Goal: Entertainment & Leisure: Consume media (video, audio)

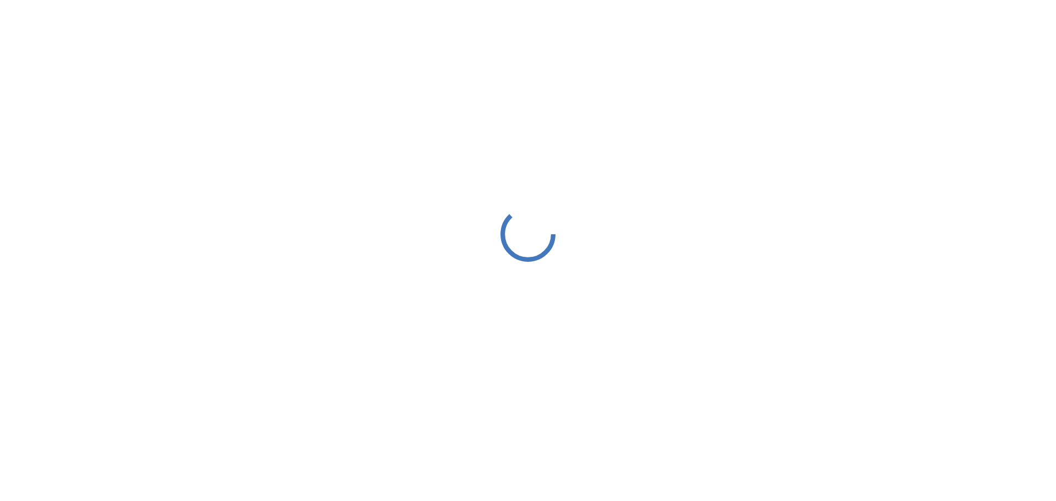
click at [574, 244] on div at bounding box center [528, 234] width 1056 height 468
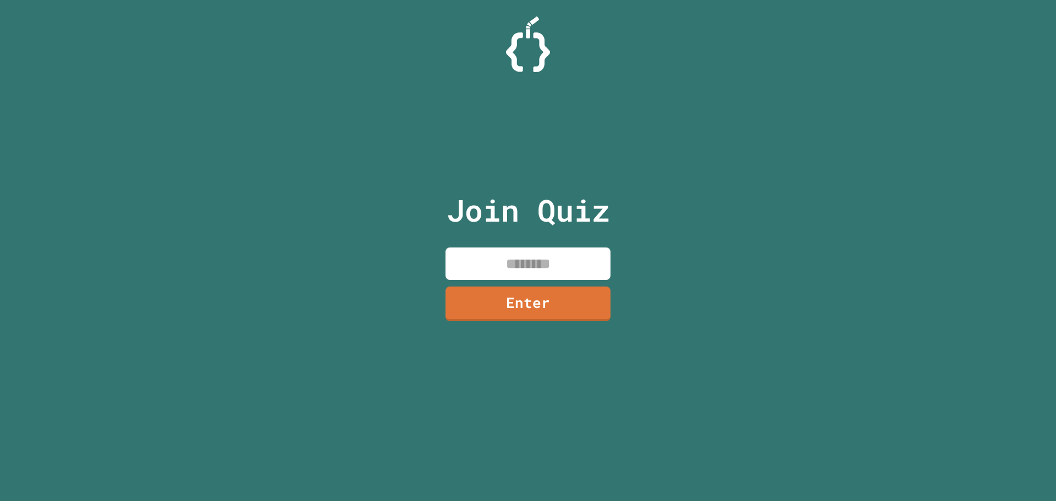
click at [533, 263] on input at bounding box center [527, 263] width 165 height 32
type input "********"
click at [500, 303] on link "Enter" at bounding box center [528, 302] width 160 height 36
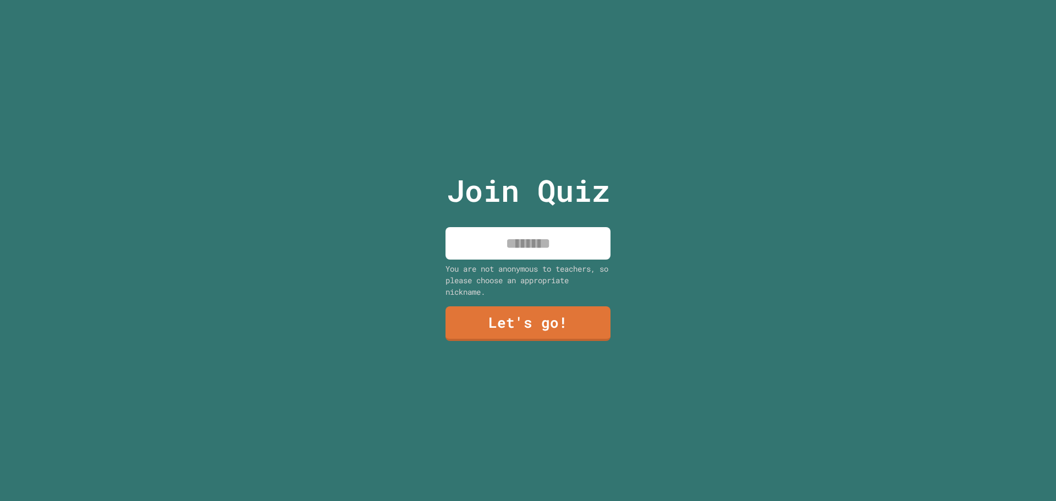
click at [530, 242] on input at bounding box center [527, 243] width 165 height 32
type input "*******"
drag, startPoint x: 497, startPoint y: 316, endPoint x: 515, endPoint y: 317, distance: 18.7
click at [515, 317] on link "Let's go!" at bounding box center [527, 323] width 165 height 36
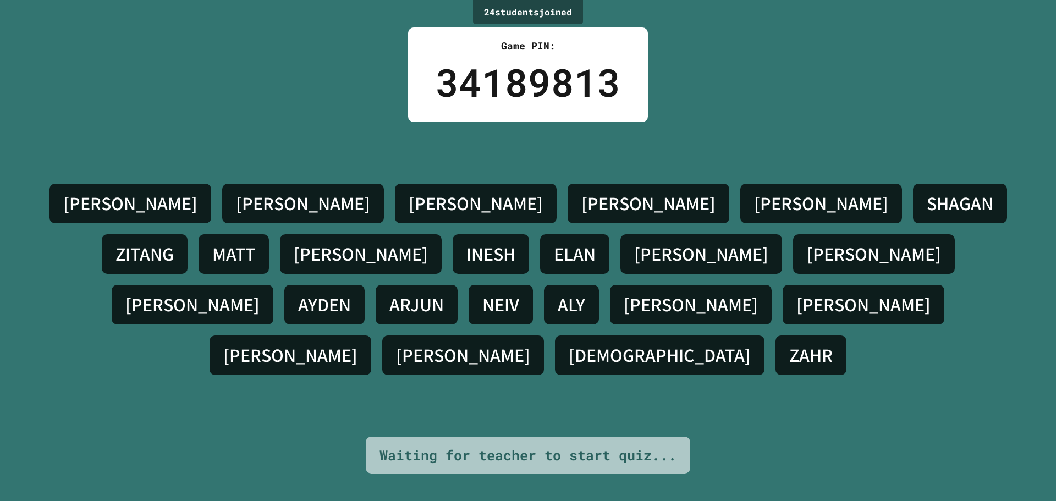
click at [533, 288] on div "NEIV" at bounding box center [501, 305] width 64 height 40
click at [458, 288] on div "ARJUN" at bounding box center [417, 305] width 82 height 40
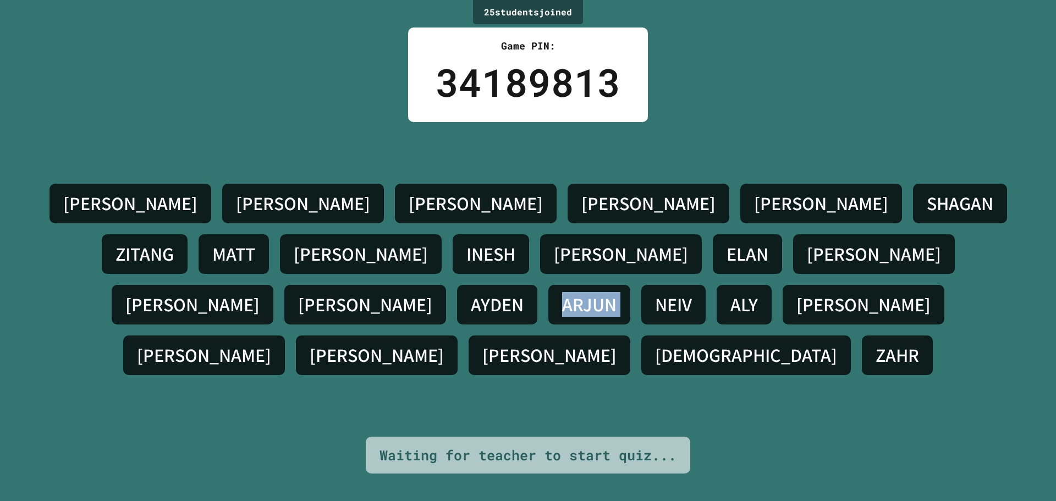
click at [630, 288] on div "ARJUN" at bounding box center [589, 305] width 82 height 40
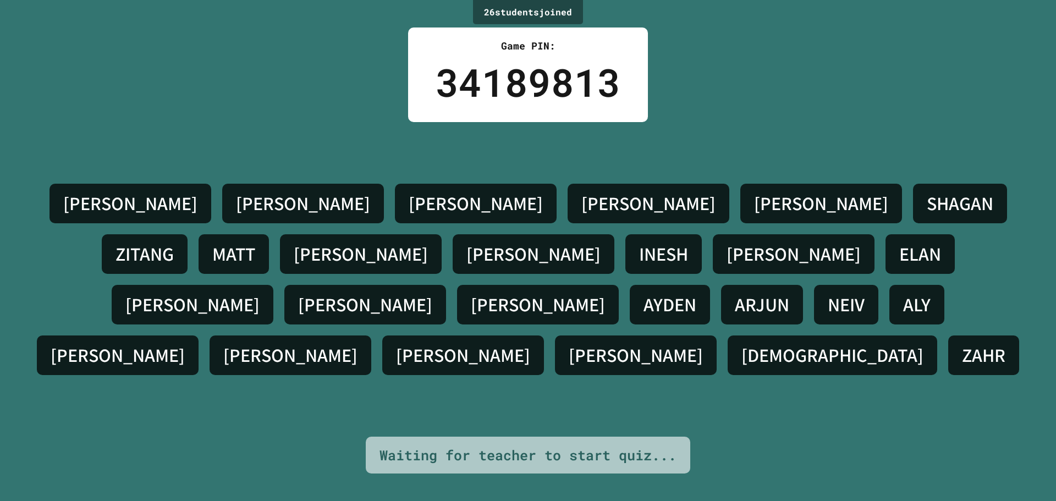
click at [619, 288] on div "[PERSON_NAME]" at bounding box center [538, 305] width 162 height 40
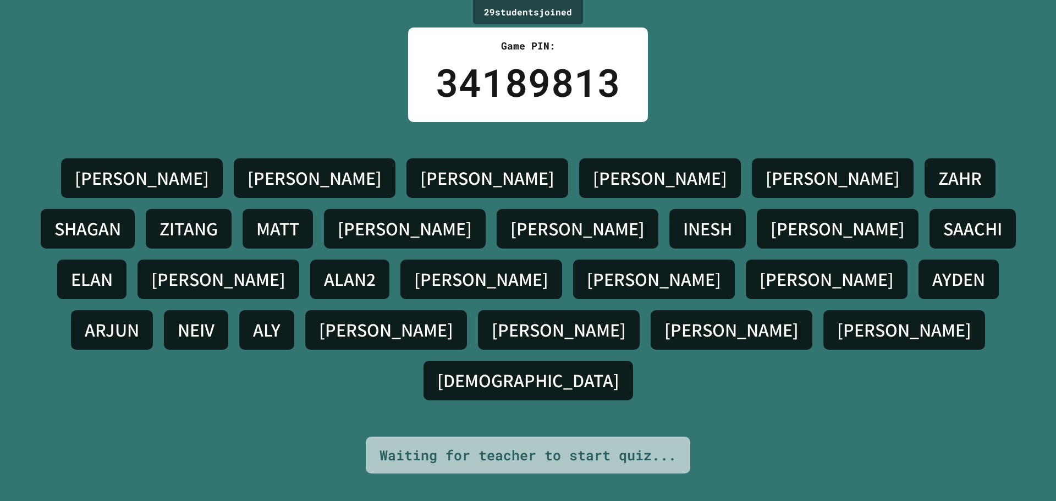
click at [929, 249] on div "SAACHI" at bounding box center [972, 229] width 86 height 40
click at [113, 268] on h4 "ELAN" at bounding box center [92, 279] width 42 height 23
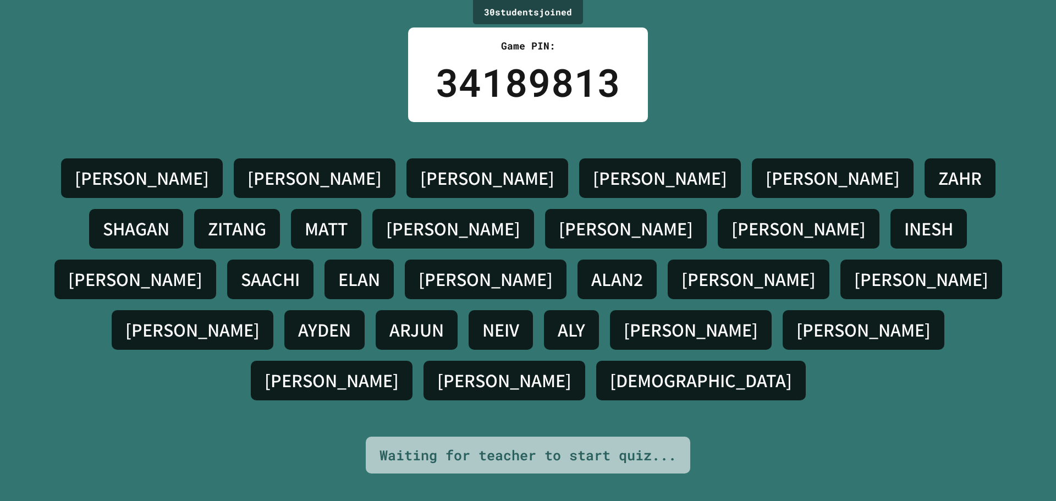
click at [566, 268] on div "[PERSON_NAME]" at bounding box center [486, 280] width 162 height 40
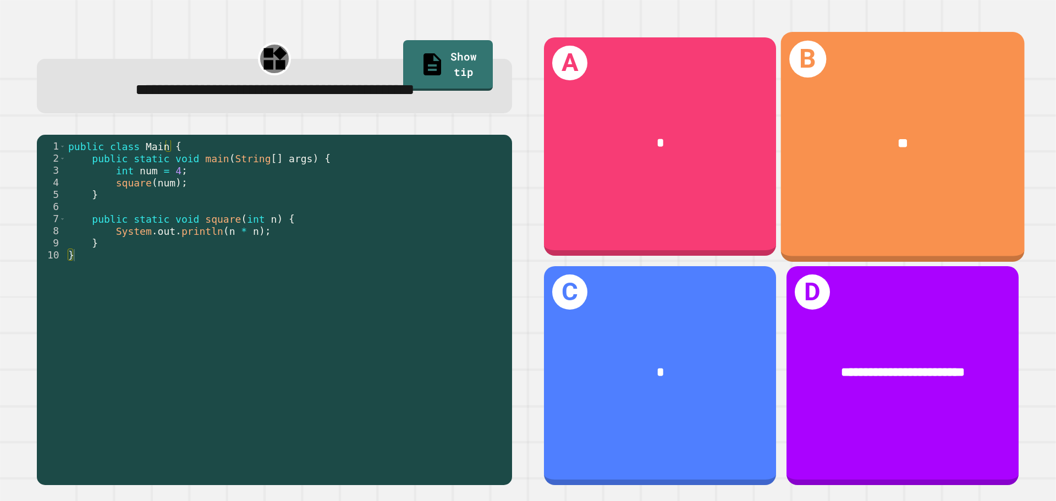
click at [875, 159] on div "**" at bounding box center [903, 144] width 244 height 74
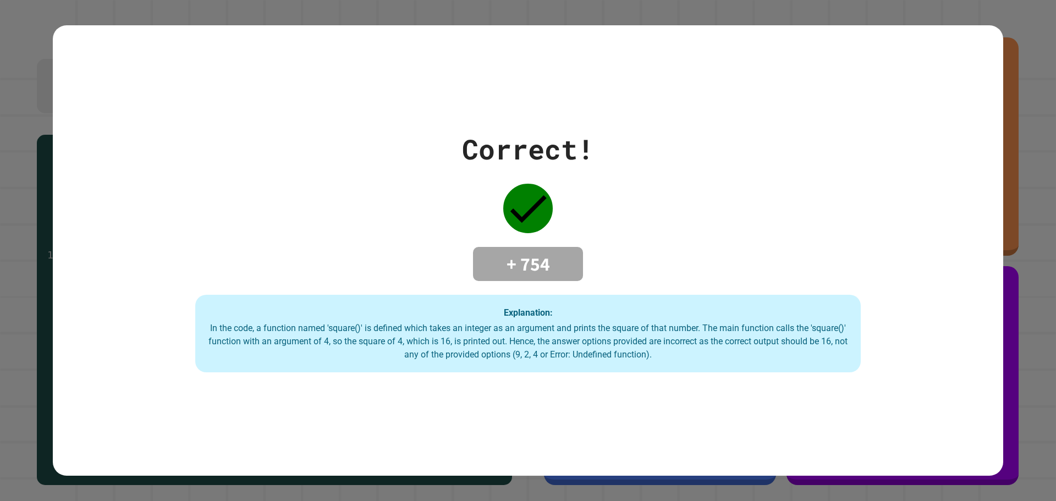
click at [377, 154] on div "Correct! + 754 Explanation: In the code, a function named 'square()' is defined…" at bounding box center [528, 251] width 950 height 244
click at [799, 433] on div "Correct! + 754 Explanation: In the code, a function named 'square()' is defined…" at bounding box center [528, 250] width 950 height 451
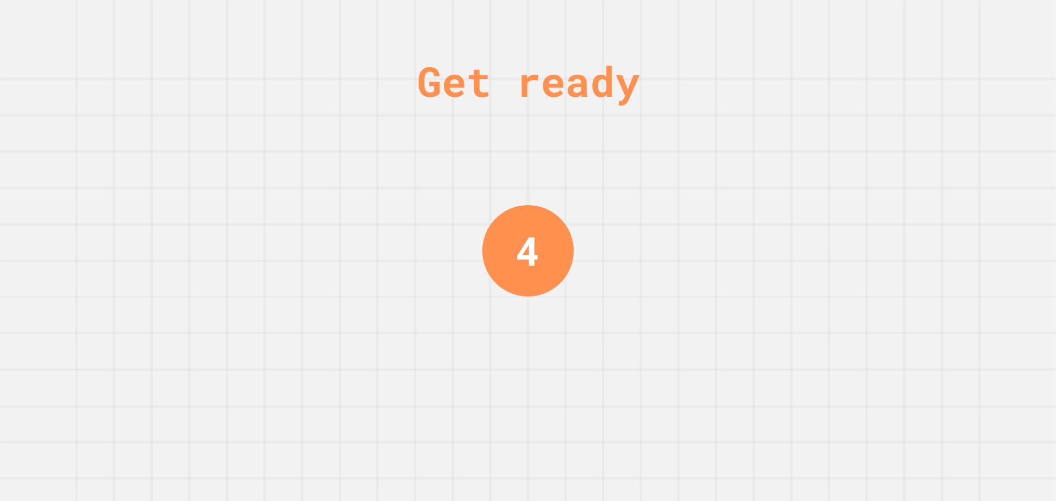
drag, startPoint x: 799, startPoint y: 433, endPoint x: 524, endPoint y: 191, distance: 366.7
click at [524, 191] on div "Get ready 4" at bounding box center [528, 250] width 82 height 501
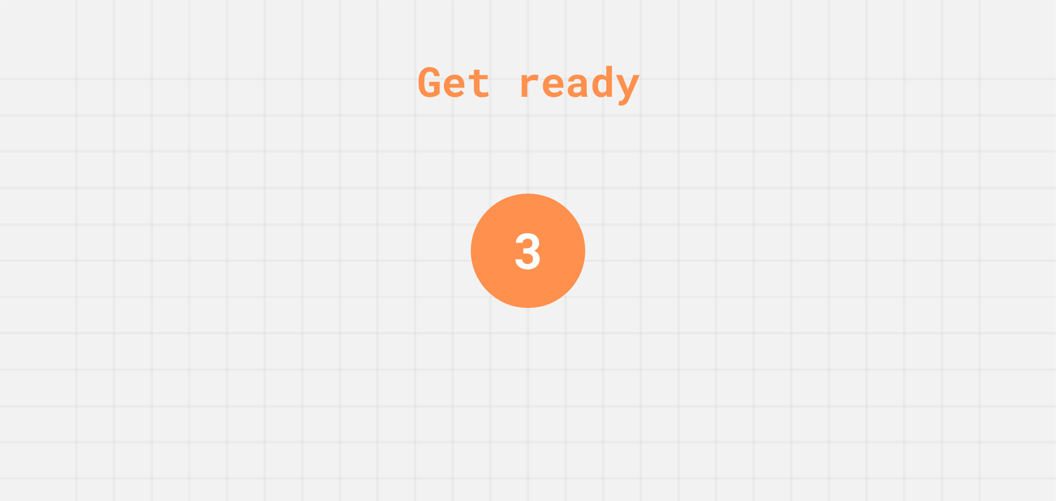
click at [520, 193] on div "3" at bounding box center [528, 250] width 114 height 114
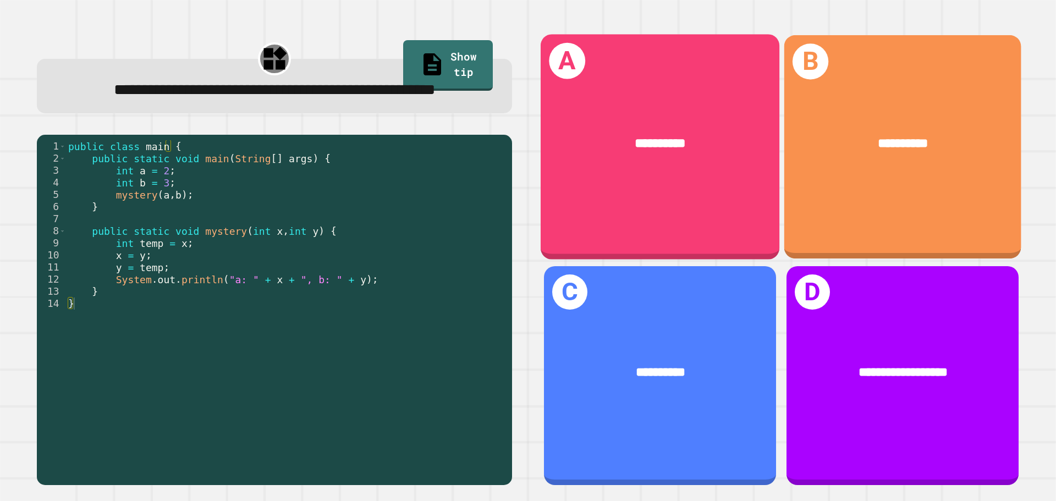
click at [582, 192] on div "**********" at bounding box center [660, 146] width 239 height 225
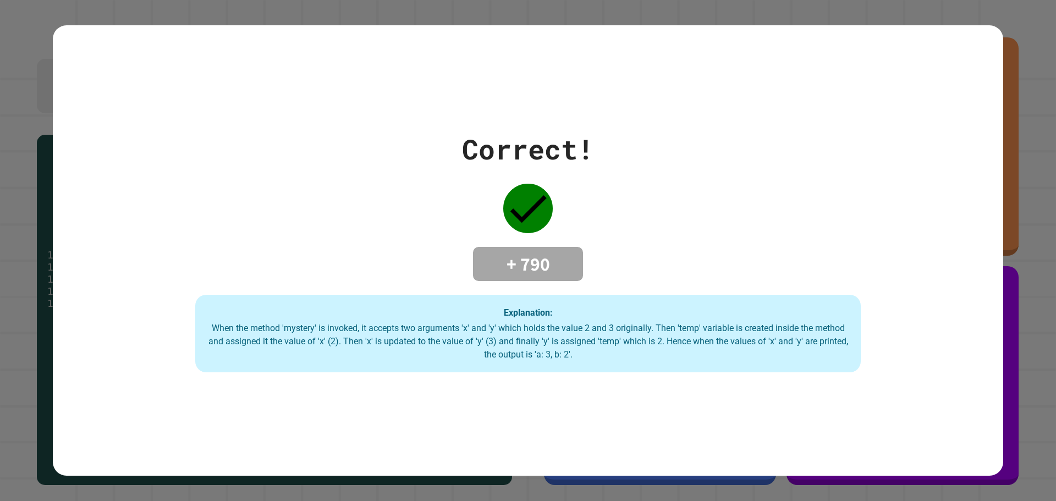
click at [493, 350] on div "When the method 'mystery' is invoked, it accepts two arguments 'x' and 'y' whic…" at bounding box center [527, 342] width 643 height 40
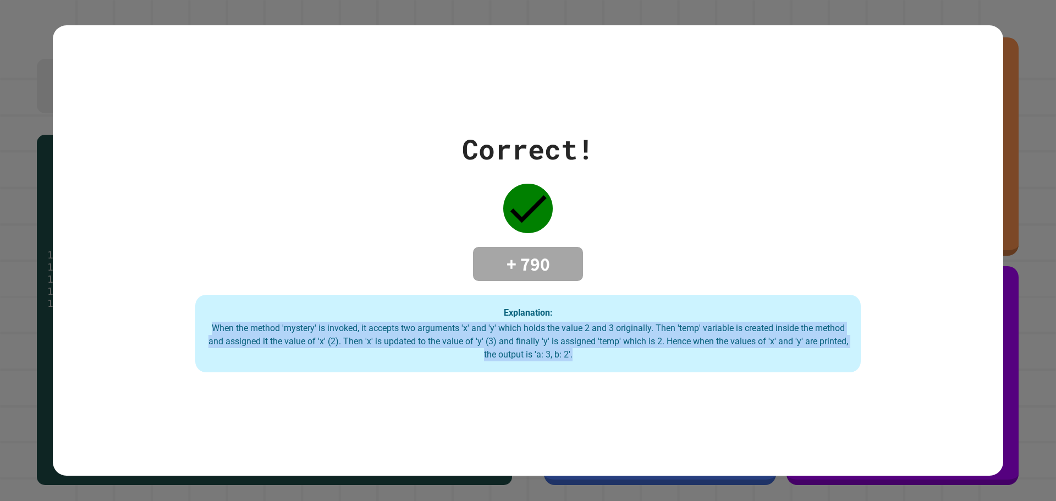
click at [493, 350] on div "When the method 'mystery' is invoked, it accepts two arguments 'x' and 'y' whic…" at bounding box center [527, 342] width 643 height 40
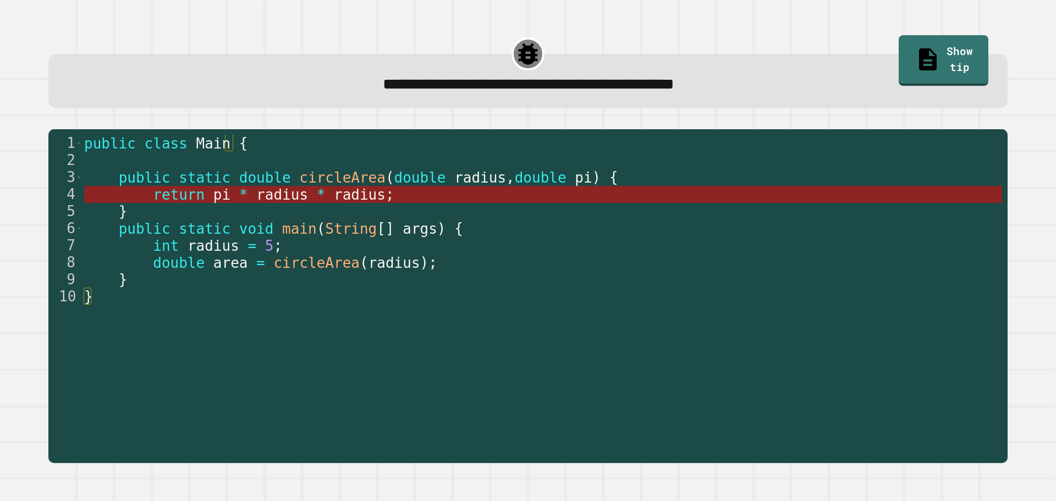
click at [334, 199] on span "radius" at bounding box center [360, 194] width 52 height 16
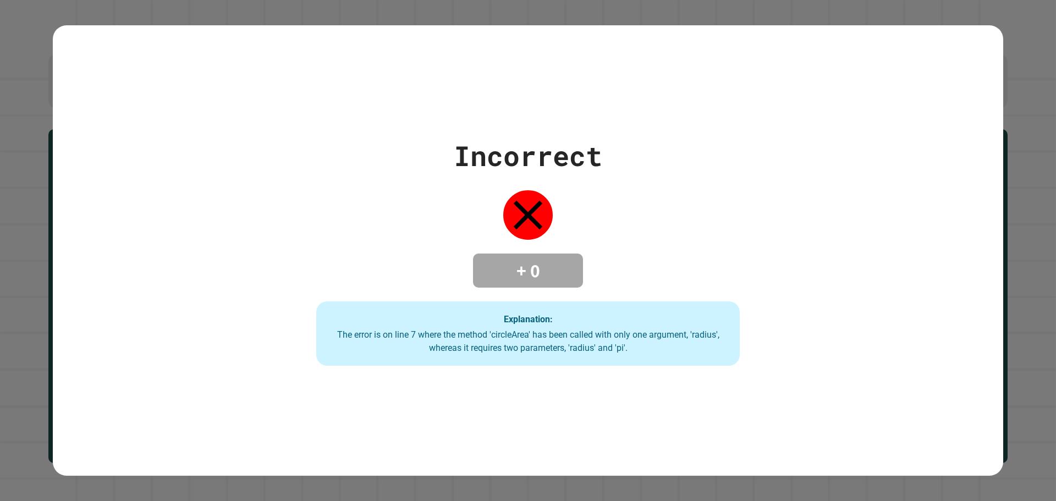
click at [515, 328] on div "The error is on line 7 where the method 'circleArea' has been called with only …" at bounding box center [527, 341] width 401 height 26
drag, startPoint x: 577, startPoint y: 297, endPoint x: 565, endPoint y: 284, distance: 18.3
click at [562, 289] on div "Incorrect + 0 Explanation: The error is on line 7 where the method 'circleArea'…" at bounding box center [527, 250] width 605 height 231
click at [564, 271] on h4 "+ 0" at bounding box center [528, 270] width 88 height 23
click at [433, 317] on div "Explanation: The error is on line 7 where the method 'circleArea' has been call…" at bounding box center [527, 333] width 423 height 65
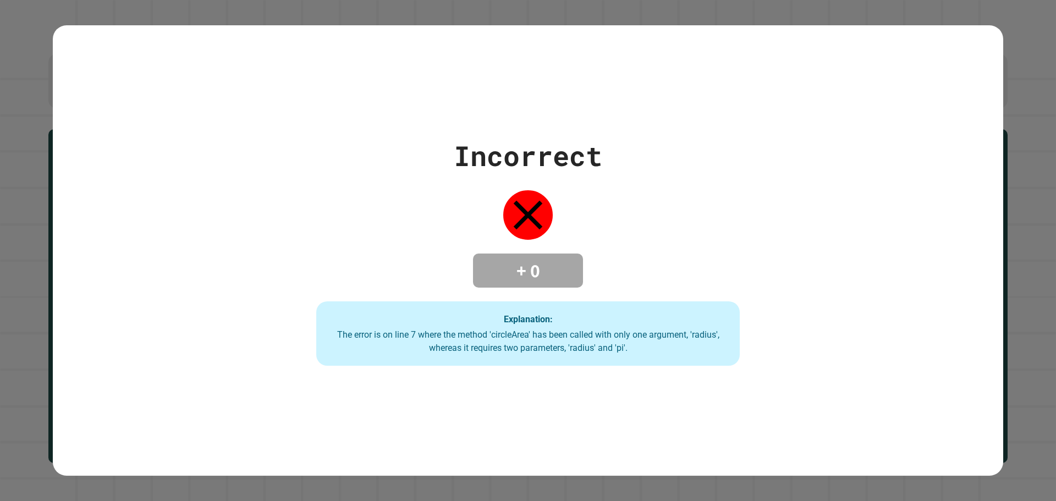
click at [556, 331] on div "The error is on line 7 where the method 'circleArea' has been called with only …" at bounding box center [527, 341] width 401 height 26
click at [348, 148] on div "Incorrect + 0 Explanation: The error is on line 7 where the method 'circleArea'…" at bounding box center [527, 250] width 605 height 231
click at [568, 294] on div "Incorrect + 0 Explanation: The error is on line 7 where the method 'circleArea'…" at bounding box center [527, 250] width 605 height 231
click at [481, 96] on div "Incorrect + 0 Explanation: The error is on line 7 where the method 'circleArea'…" at bounding box center [528, 250] width 950 height 451
click at [503, 147] on div "Incorrect" at bounding box center [528, 155] width 148 height 41
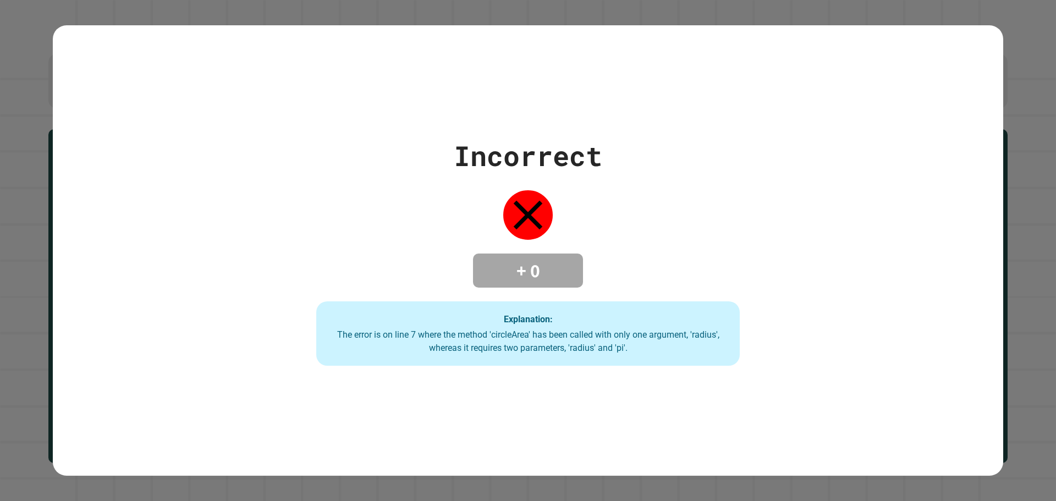
click at [397, 367] on div "Incorrect + 0 Explanation: The error is on line 7 where the method 'circleArea'…" at bounding box center [528, 250] width 950 height 451
click at [458, 149] on div "Incorrect" at bounding box center [528, 155] width 148 height 41
click at [454, 146] on div "Incorrect" at bounding box center [528, 155] width 148 height 41
click at [394, 135] on div "Incorrect + 0 Explanation: The error is on line 7 where the method 'circleArea'…" at bounding box center [527, 250] width 605 height 231
click at [390, 130] on div "Incorrect + 0 Explanation: The error is on line 7 where the method 'circleArea'…" at bounding box center [528, 250] width 950 height 451
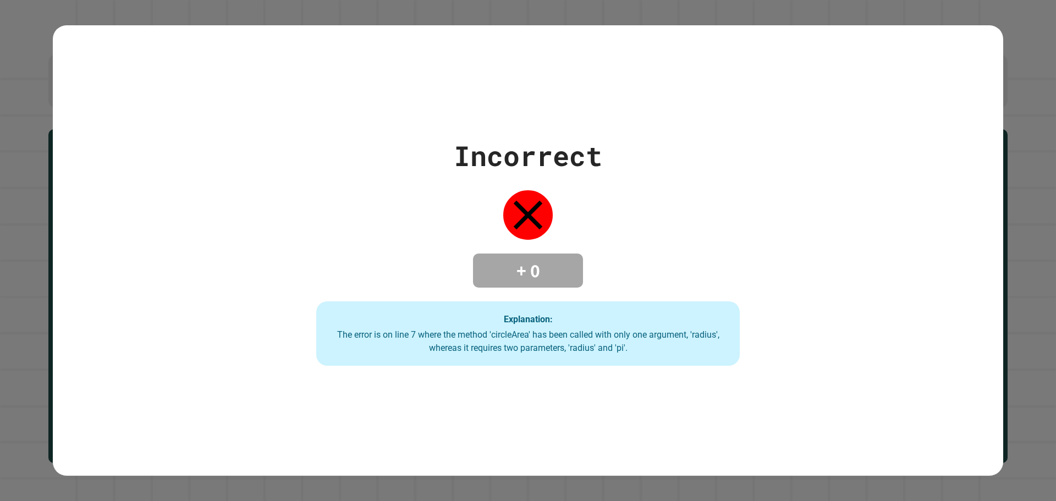
click at [448, 143] on div "Incorrect + 0 Explanation: The error is on line 7 where the method 'circleArea'…" at bounding box center [527, 250] width 605 height 231
click at [425, 143] on div "Incorrect + 0 Explanation: The error is on line 7 where the method 'circleArea'…" at bounding box center [527, 250] width 605 height 231
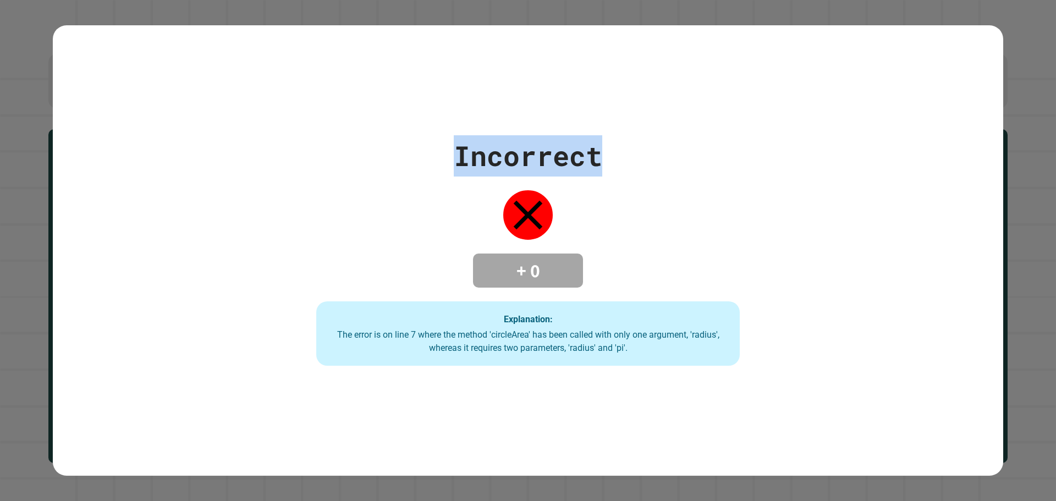
click at [425, 143] on div "Incorrect + 0 Explanation: The error is on line 7 where the method 'circleArea'…" at bounding box center [527, 250] width 605 height 231
click at [423, 143] on div "Incorrect + 0 Explanation: The error is on line 7 where the method 'circleArea'…" at bounding box center [527, 250] width 605 height 231
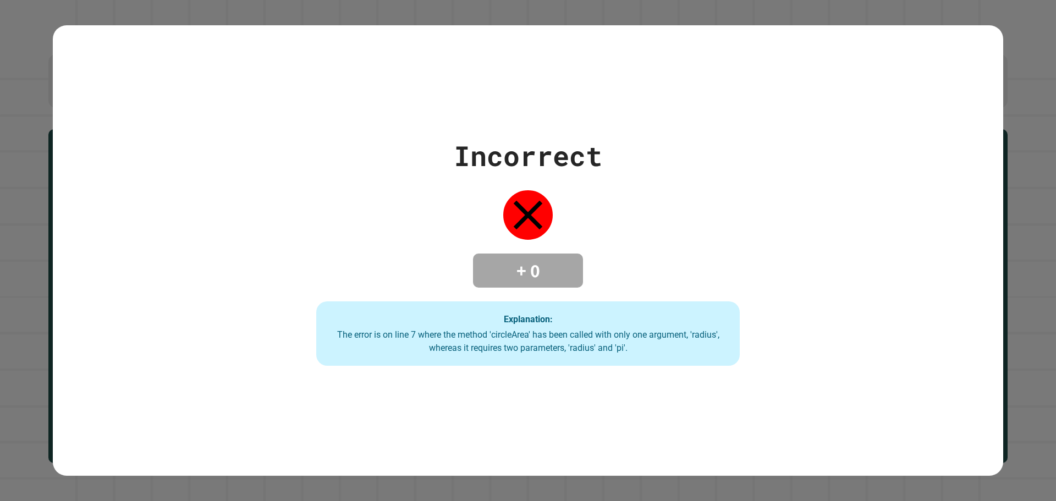
click at [606, 191] on div "Incorrect + 0 Explanation: The error is on line 7 where the method 'circleArea'…" at bounding box center [527, 250] width 605 height 231
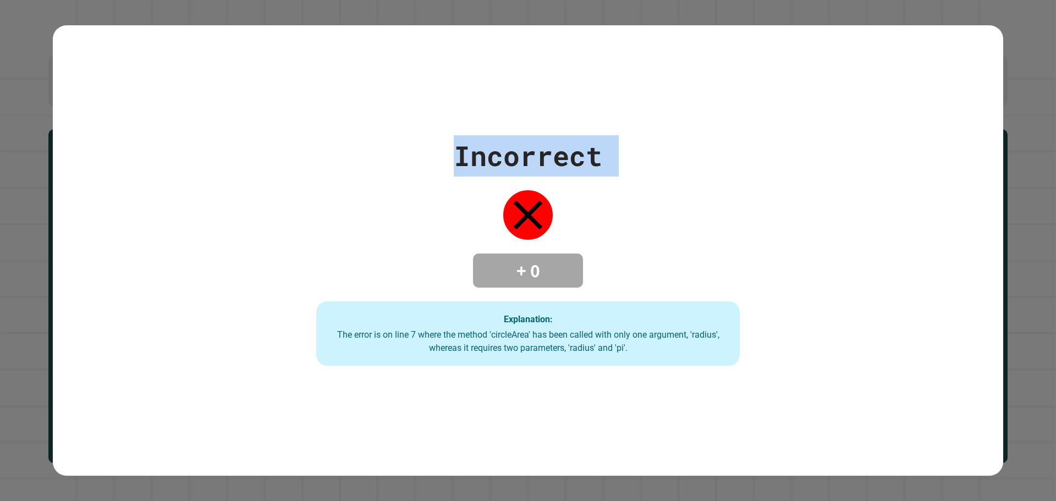
click at [606, 191] on div "Incorrect + 0 Explanation: The error is on line 7 where the method 'circleArea'…" at bounding box center [527, 250] width 605 height 231
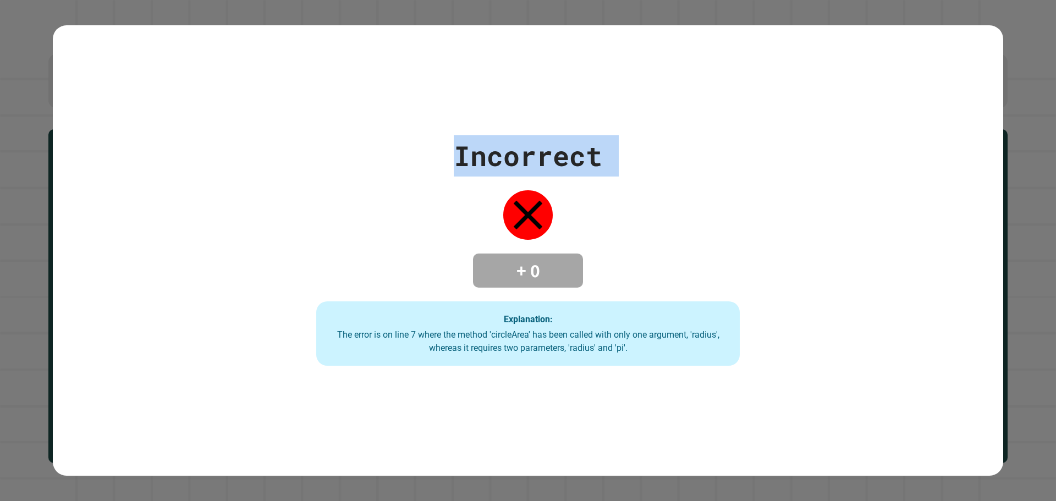
click at [606, 191] on div "Incorrect + 0 Explanation: The error is on line 7 where the method 'circleArea'…" at bounding box center [527, 250] width 605 height 231
click at [608, 190] on div "Incorrect + 0 Explanation: The error is on line 7 where the method 'circleArea'…" at bounding box center [527, 250] width 605 height 231
click at [610, 189] on div "Incorrect + 0 Explanation: The error is on line 7 where the method 'circleArea'…" at bounding box center [527, 250] width 605 height 231
click at [612, 188] on div "Incorrect + 0 Explanation: The error is on line 7 where the method 'circleArea'…" at bounding box center [527, 250] width 605 height 231
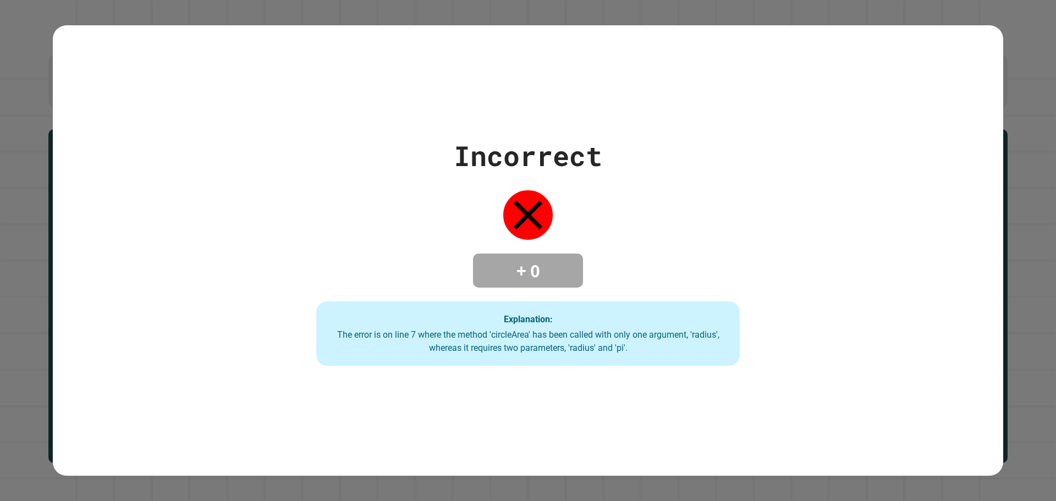
click at [612, 188] on div "Incorrect + 0 Explanation: The error is on line 7 where the method 'circleArea'…" at bounding box center [527, 250] width 605 height 231
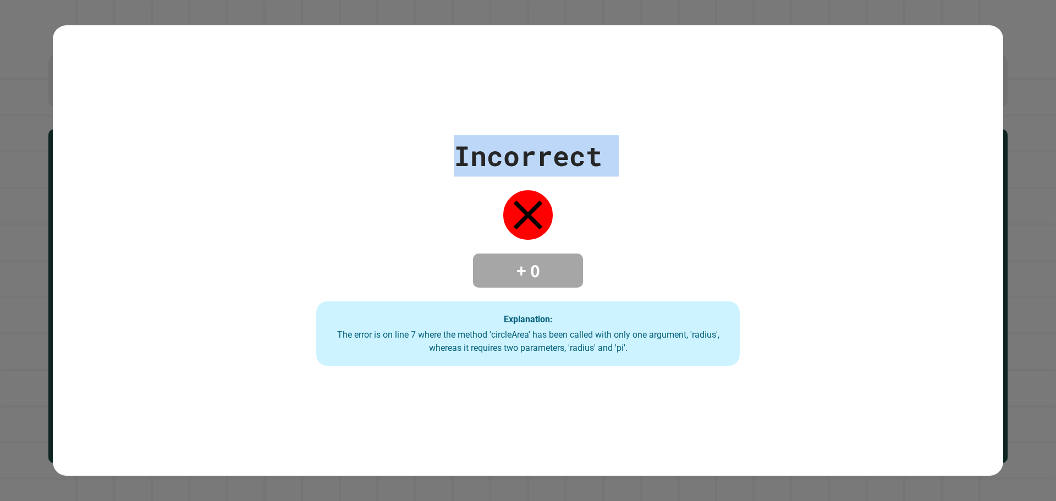
click at [612, 188] on div "Incorrect + 0 Explanation: The error is on line 7 where the method 'circleArea'…" at bounding box center [527, 250] width 605 height 231
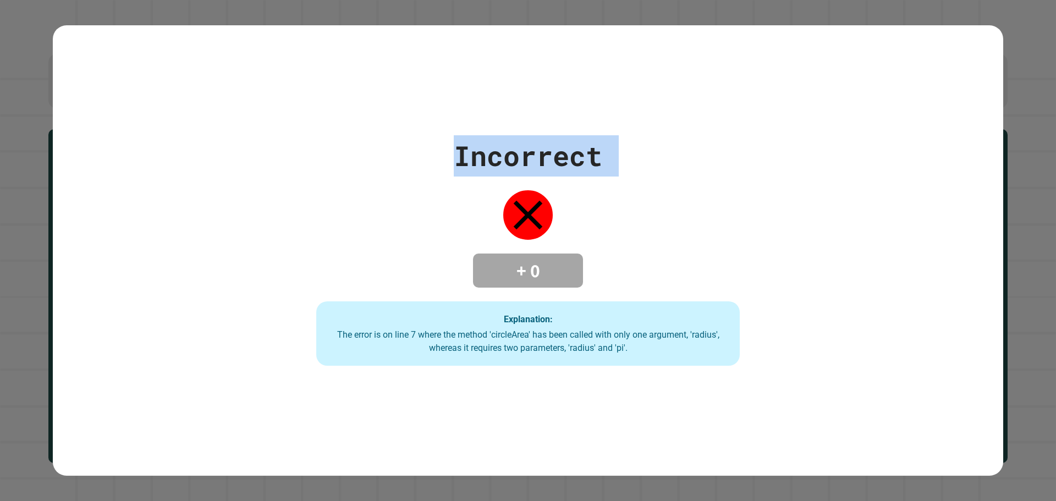
click at [612, 188] on div "Incorrect + 0 Explanation: The error is on line 7 where the method 'circleArea'…" at bounding box center [527, 250] width 605 height 231
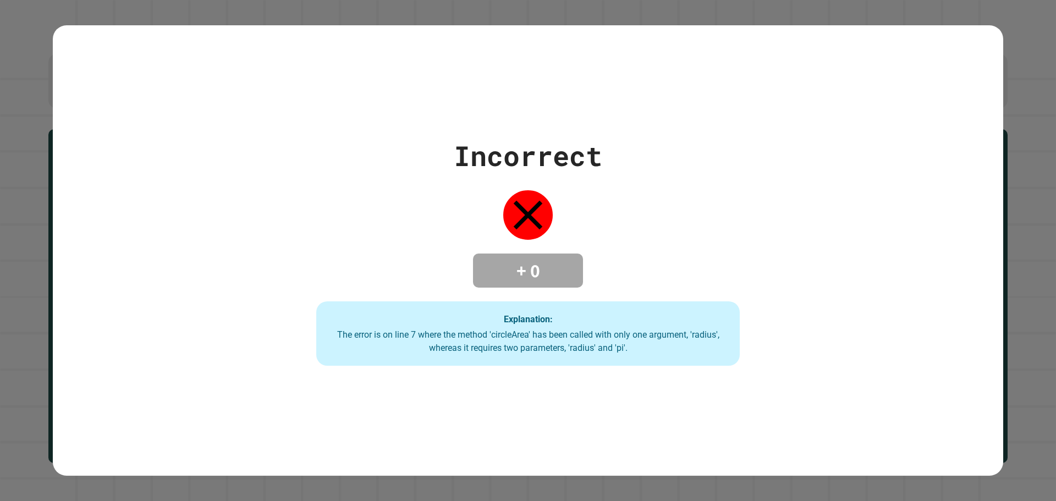
click at [612, 188] on div "Incorrect + 0 Explanation: The error is on line 7 where the method 'circleArea'…" at bounding box center [527, 250] width 605 height 231
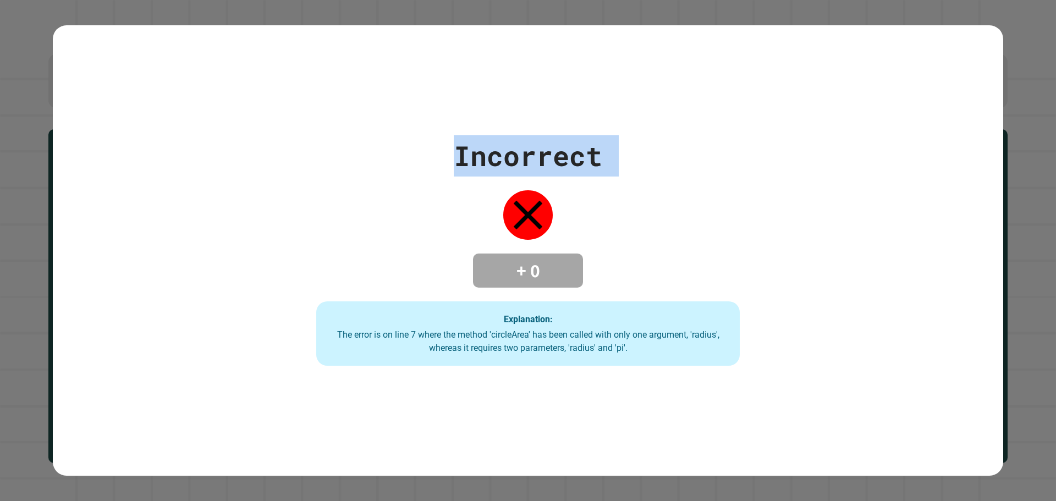
click at [612, 188] on div "Incorrect + 0 Explanation: The error is on line 7 where the method 'circleArea'…" at bounding box center [527, 250] width 605 height 231
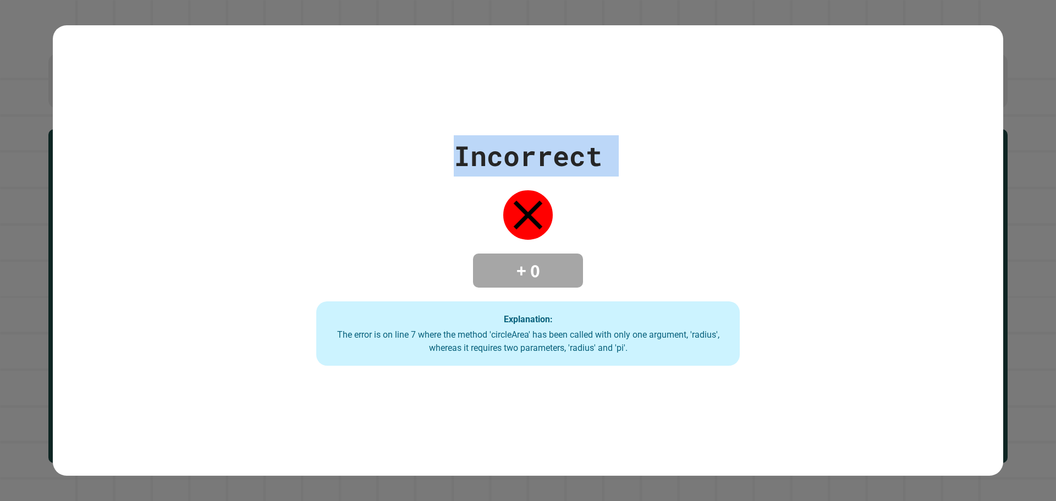
click at [612, 188] on div "Incorrect + 0 Explanation: The error is on line 7 where the method 'circleArea'…" at bounding box center [527, 250] width 605 height 231
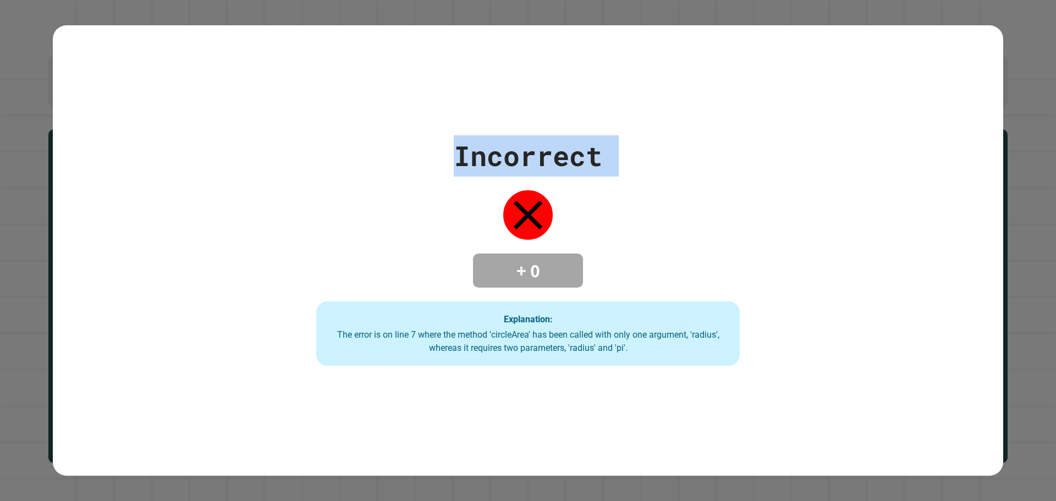
click at [612, 188] on div "Incorrect + 0 Explanation: The error is on line 7 where the method 'circleArea'…" at bounding box center [527, 250] width 605 height 231
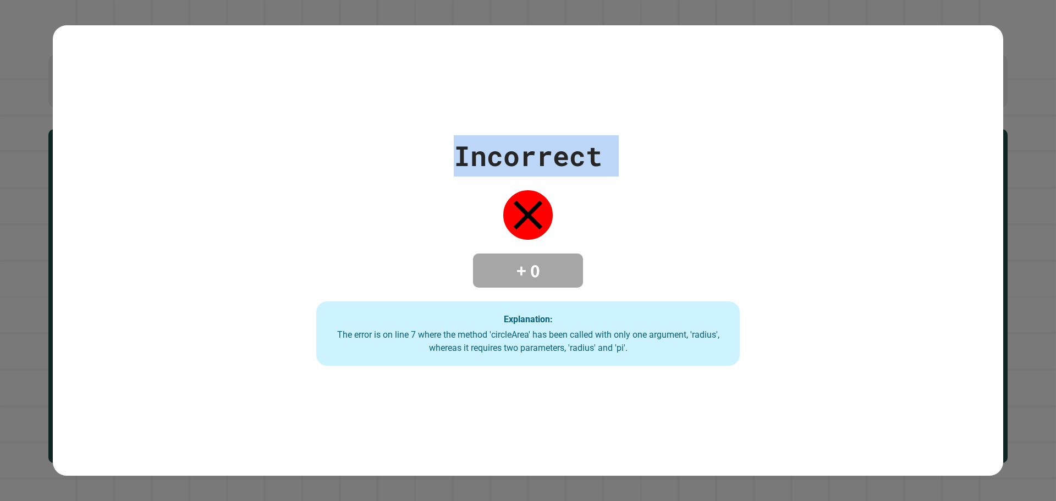
click at [612, 188] on div "Incorrect + 0 Explanation: The error is on line 7 where the method 'circleArea'…" at bounding box center [527, 250] width 605 height 231
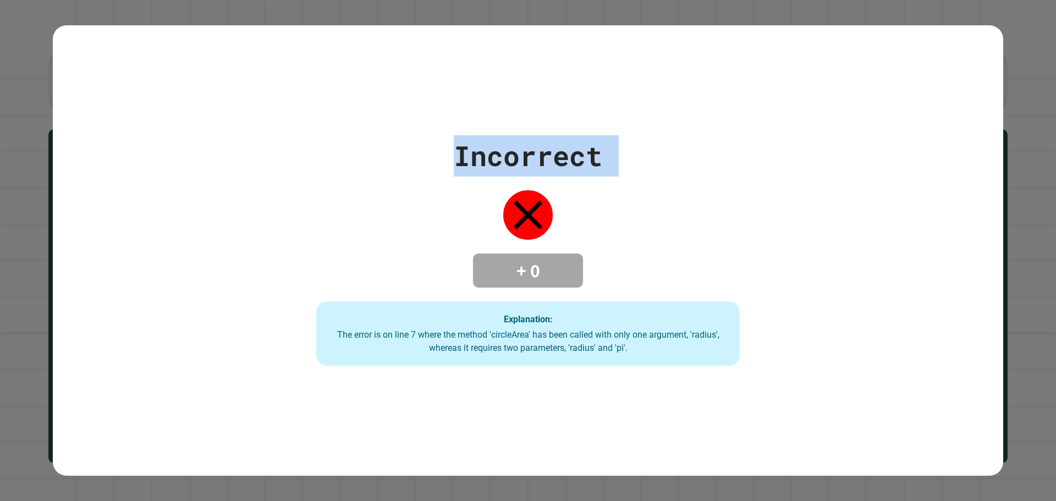
click at [612, 188] on div "Incorrect + 0 Explanation: The error is on line 7 where the method 'circleArea'…" at bounding box center [527, 250] width 605 height 231
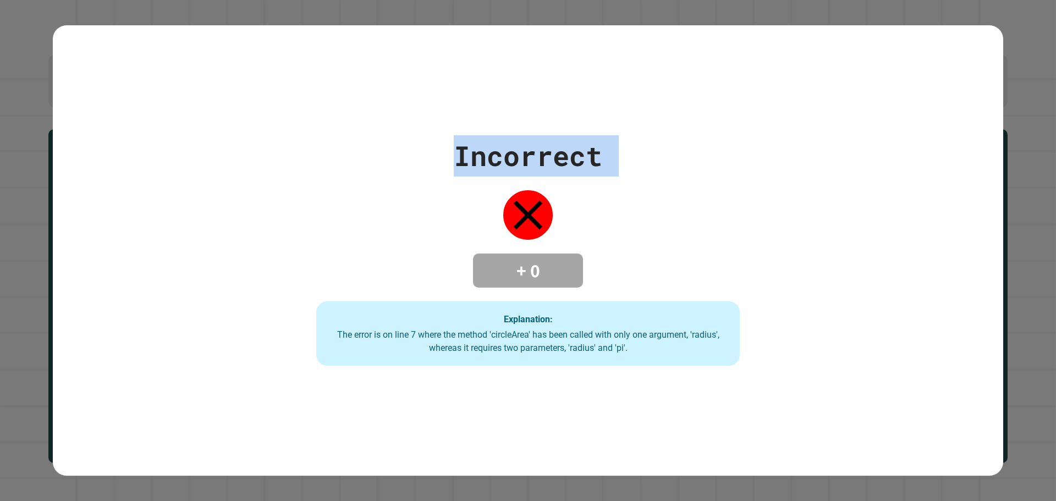
click at [612, 188] on div "Incorrect + 0 Explanation: The error is on line 7 where the method 'circleArea'…" at bounding box center [527, 250] width 605 height 231
click at [615, 186] on div "Incorrect + 0 Explanation: The error is on line 7 where the method 'circleArea'…" at bounding box center [527, 250] width 605 height 231
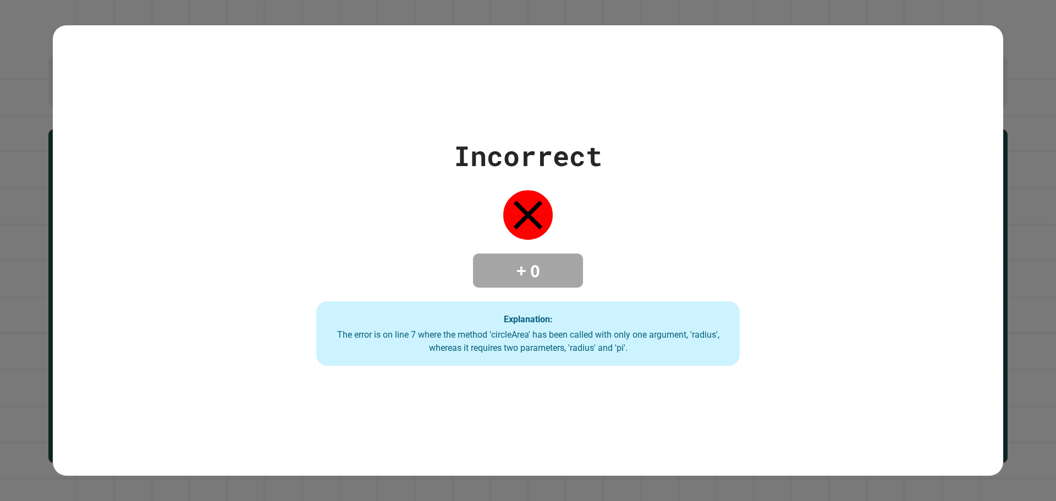
click at [615, 186] on div "Incorrect + 0 Explanation: The error is on line 7 where the method 'circleArea'…" at bounding box center [527, 250] width 605 height 231
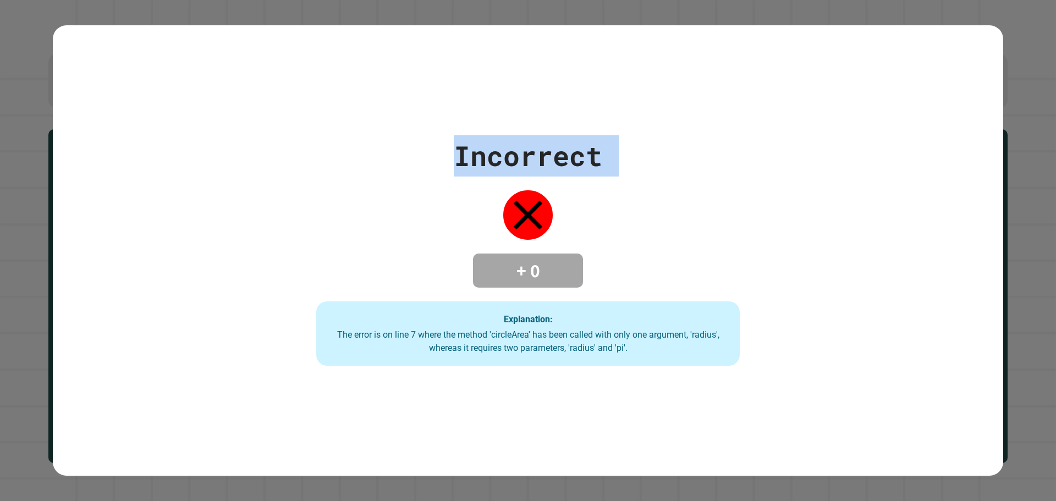
click at [615, 186] on div "Incorrect + 0 Explanation: The error is on line 7 where the method 'circleArea'…" at bounding box center [527, 250] width 605 height 231
click at [541, 373] on div "Incorrect + 0 Explanation: The error is on line 7 where the method 'circleArea'…" at bounding box center [528, 250] width 950 height 451
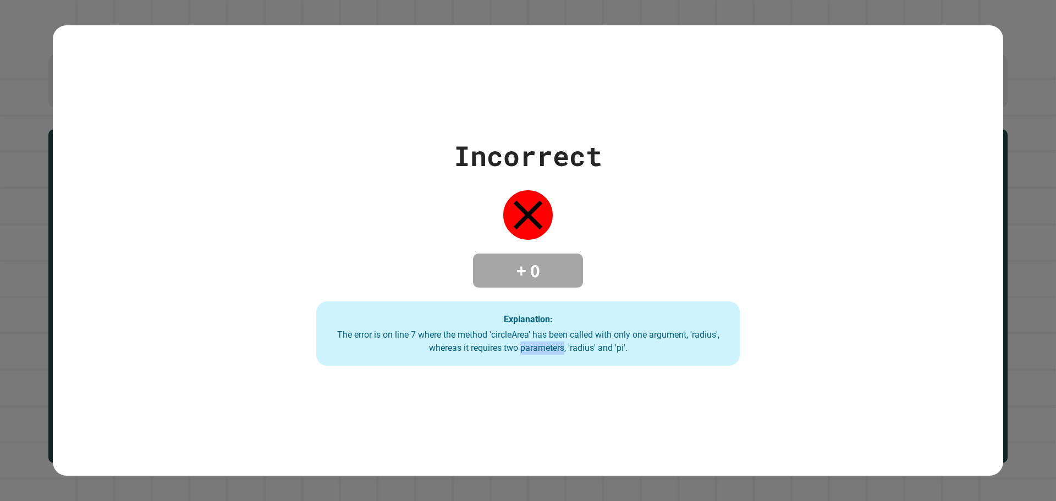
click at [541, 373] on div "Incorrect + 0 Explanation: The error is on line 7 where the method 'circleArea'…" at bounding box center [528, 250] width 950 height 451
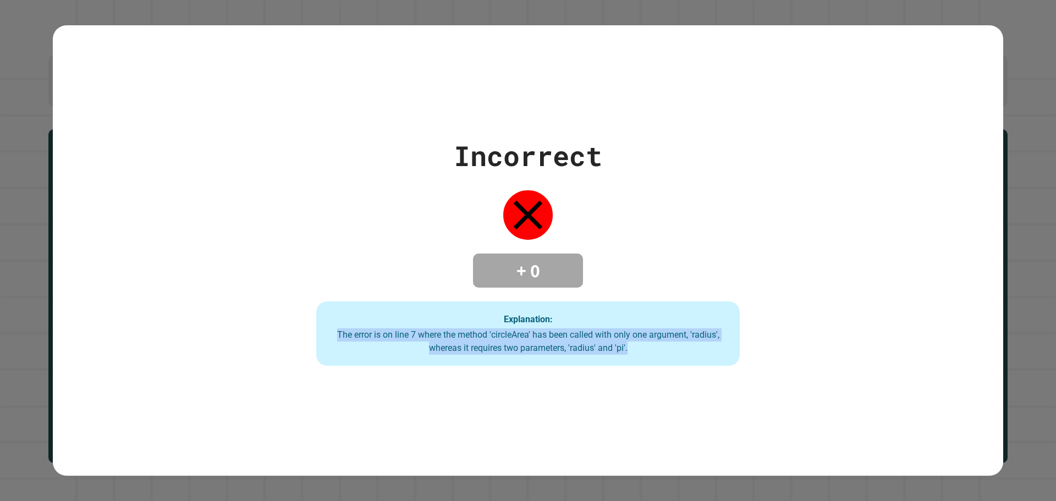
click at [541, 373] on div "Incorrect + 0 Explanation: The error is on line 7 where the method 'circleArea'…" at bounding box center [528, 250] width 950 height 451
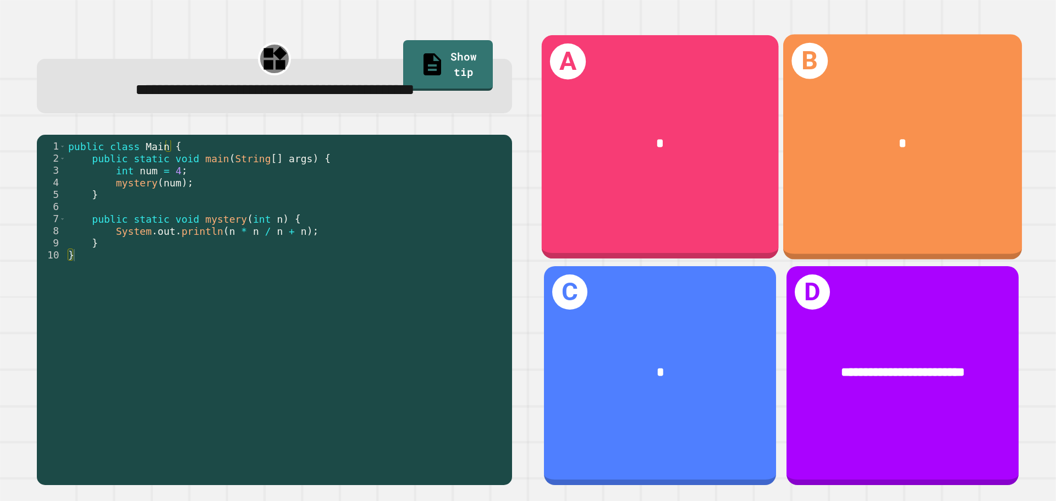
click at [1001, 90] on div "B *" at bounding box center [902, 146] width 239 height 225
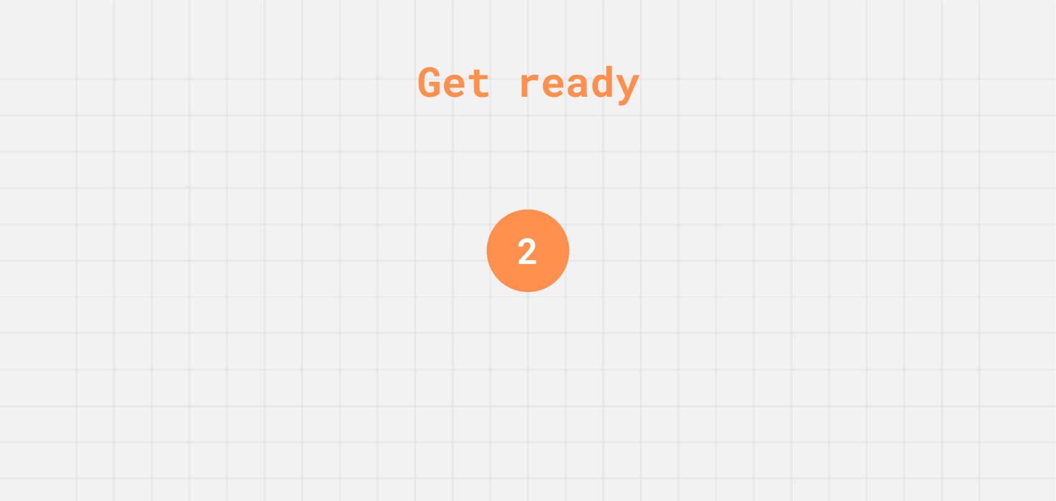
click at [522, 255] on div "2" at bounding box center [527, 251] width 21 height 54
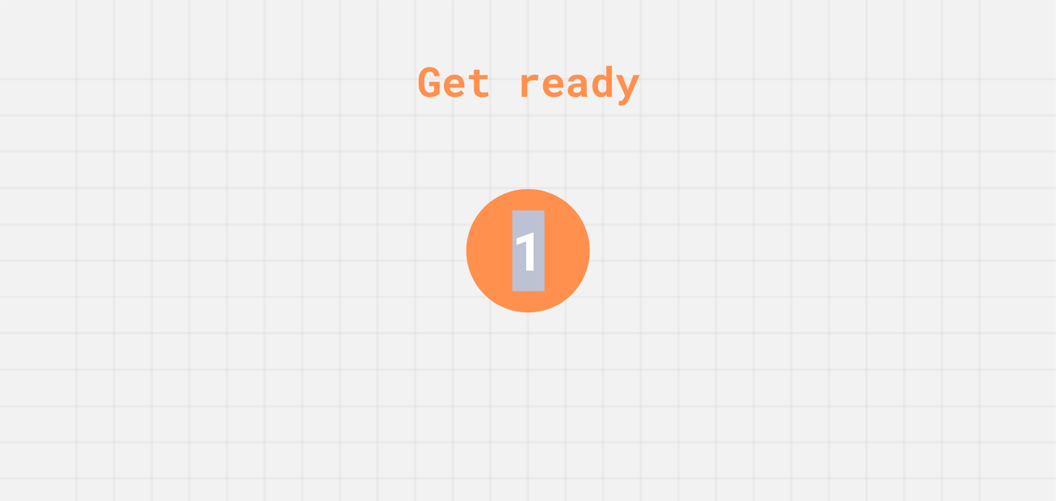
click at [522, 255] on div "1" at bounding box center [528, 250] width 32 height 80
click at [522, 255] on div "1" at bounding box center [527, 250] width 31 height 79
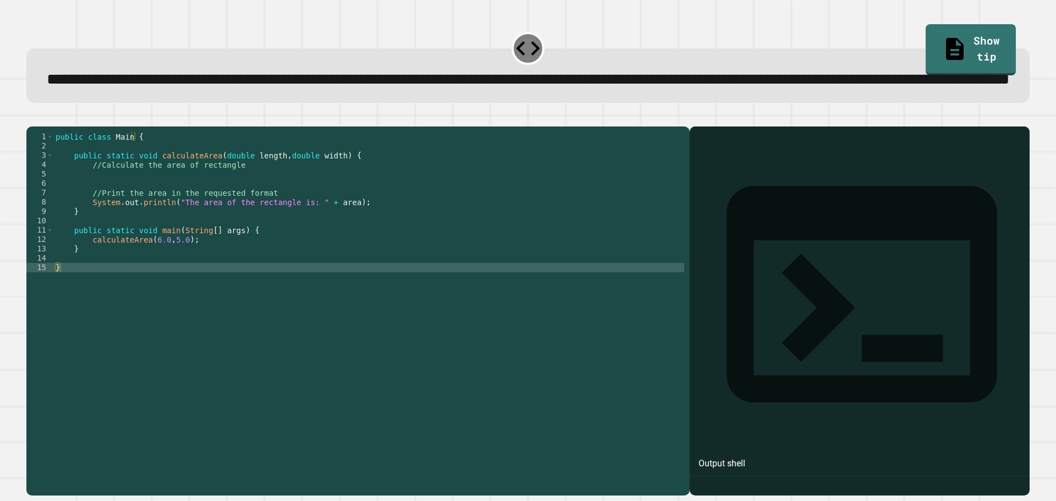
click at [495, 320] on div "public class Main { public static void calculateArea ( double length , double w…" at bounding box center [368, 286] width 631 height 309
click at [74, 296] on div "public class Main { public static void calculateArea ( double length , double w…" at bounding box center [368, 286] width 631 height 309
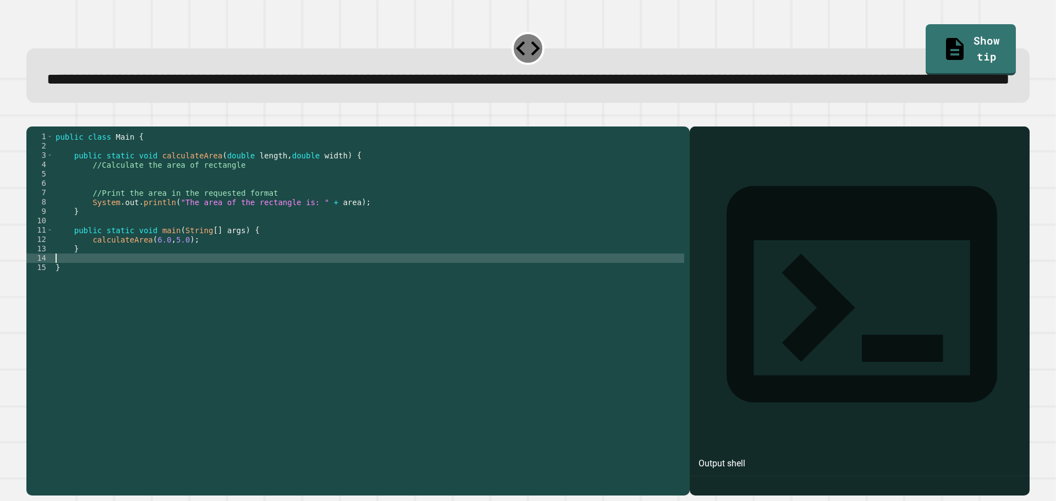
click at [161, 292] on div "public class Main { public static void calculateArea ( double length , double w…" at bounding box center [368, 286] width 631 height 309
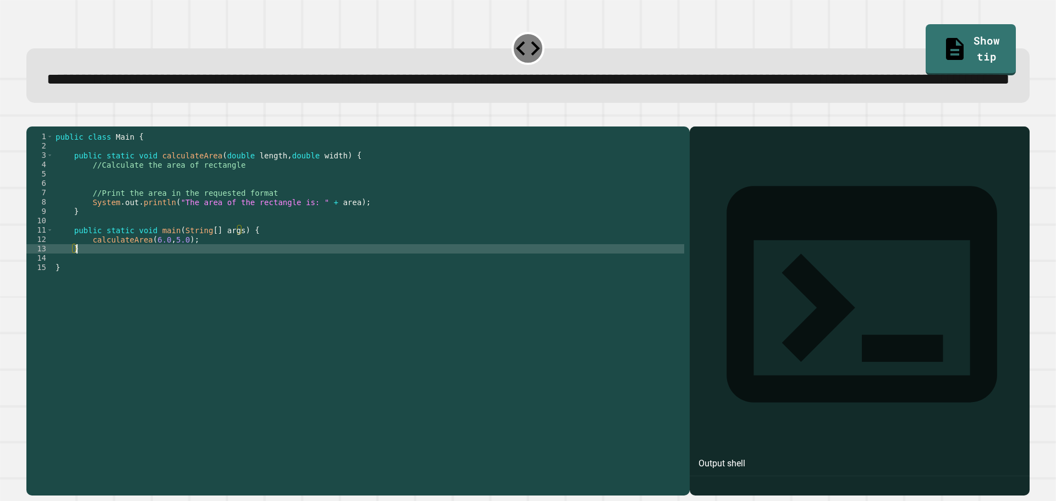
type textarea "*"
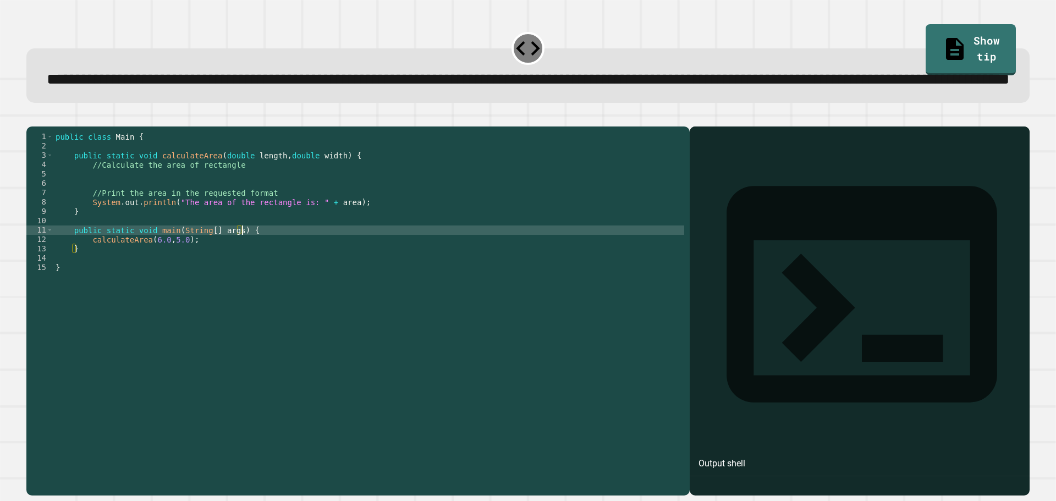
click at [266, 272] on div "public class Main { public static void calculateArea ( double length , double w…" at bounding box center [368, 286] width 631 height 309
click at [255, 277] on div "public class Main { public static void calculateArea ( double length , double w…" at bounding box center [368, 286] width 631 height 309
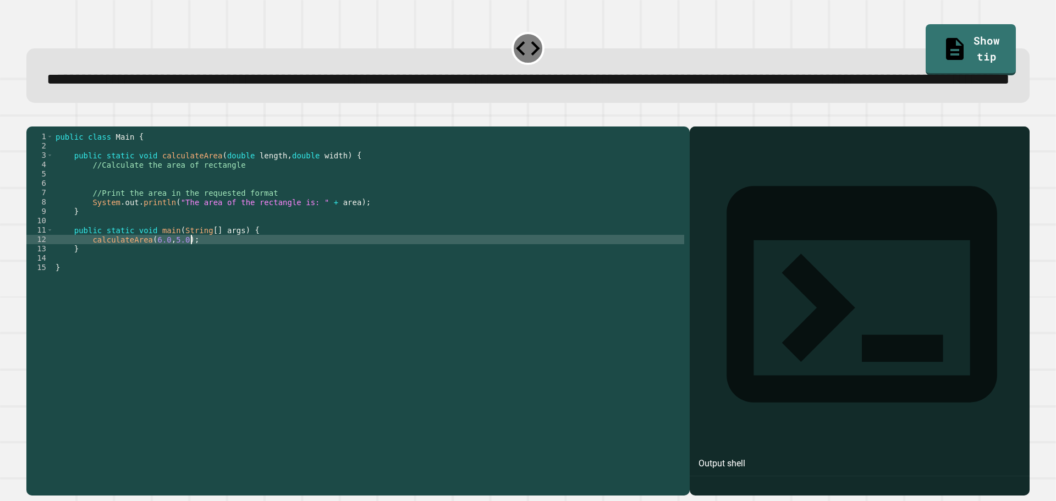
type textarea "**********"
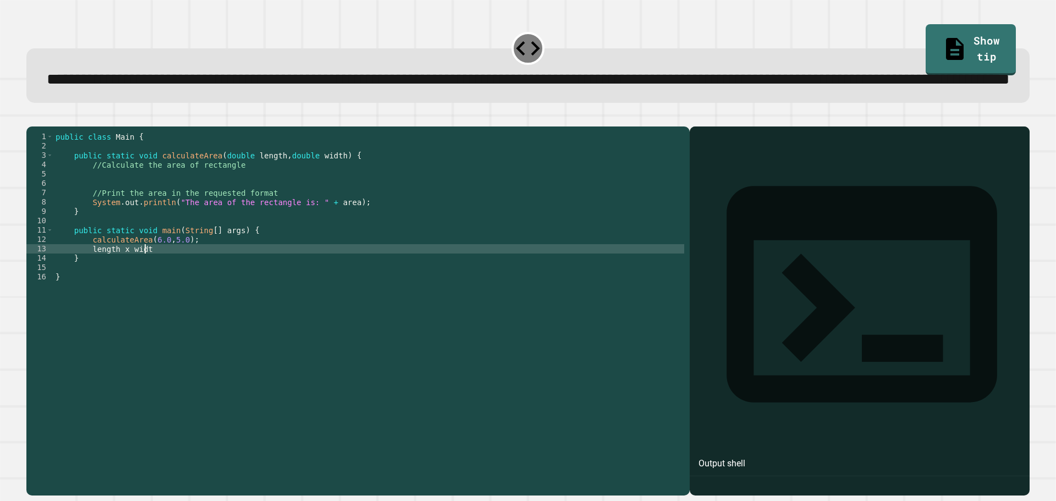
scroll to position [0, 6]
type textarea "*"
click at [42, 128] on icon "button" at bounding box center [39, 124] width 6 height 8
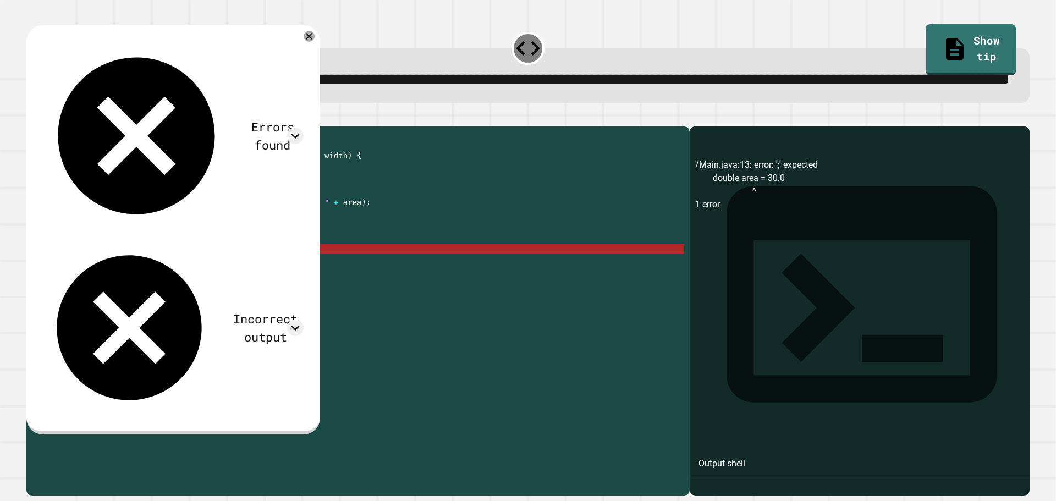
click at [199, 290] on div "public class Main { public static void calculateArea ( double length , double w…" at bounding box center [368, 286] width 631 height 309
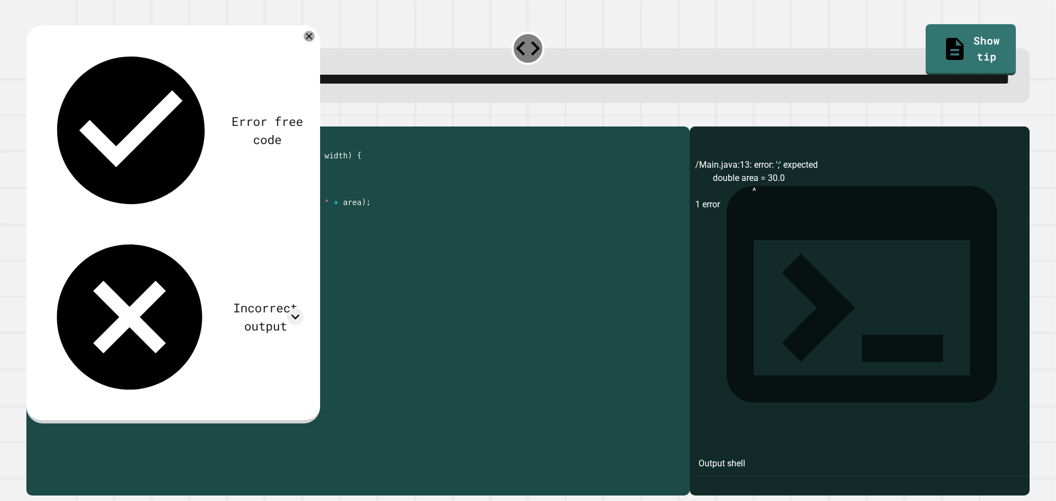
drag, startPoint x: 166, startPoint y: 293, endPoint x: 150, endPoint y: 293, distance: 15.4
click at [150, 293] on div "public class Main { public static void calculateArea ( double length , double w…" at bounding box center [368, 286] width 631 height 309
click at [32, 118] on icon "button" at bounding box center [32, 118] width 0 height 0
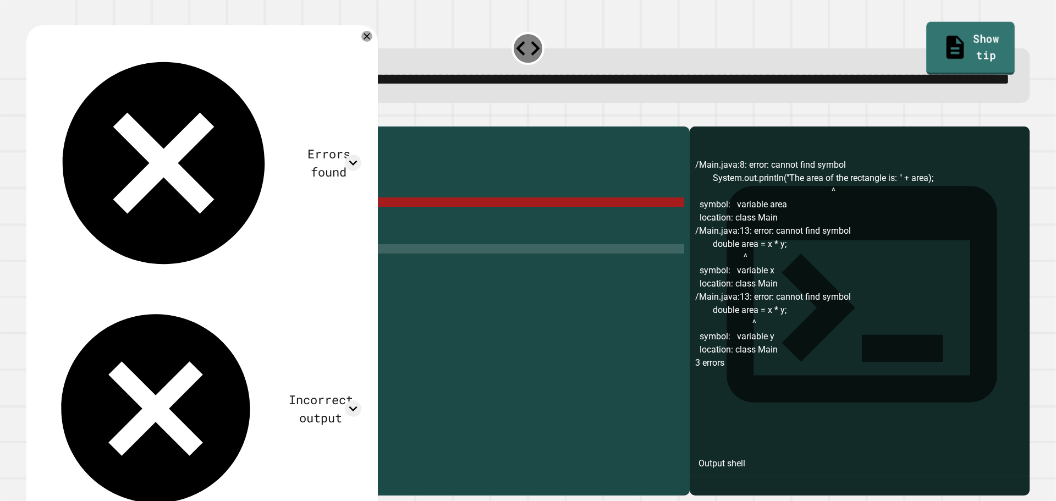
click at [932, 45] on link "Show tip" at bounding box center [971, 48] width 89 height 53
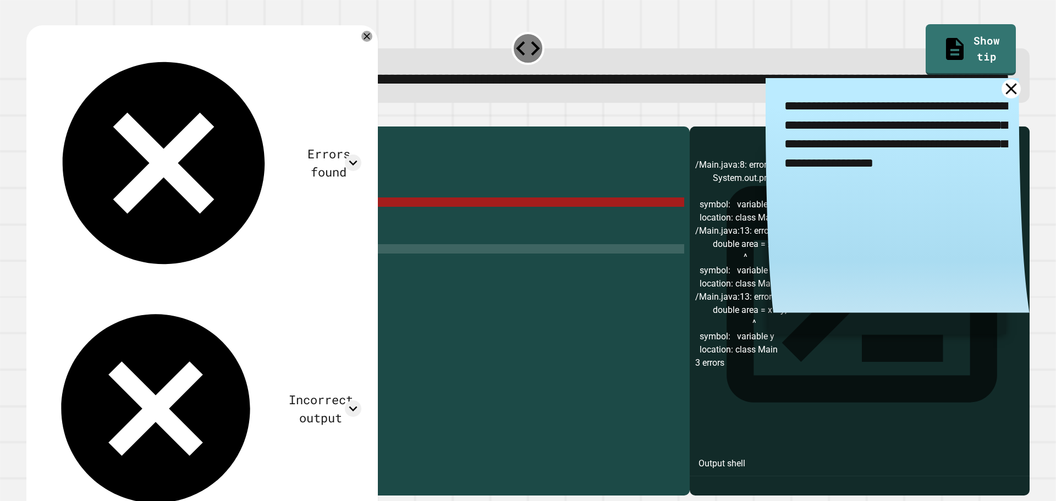
click at [1005, 94] on icon at bounding box center [1010, 88] width 11 height 11
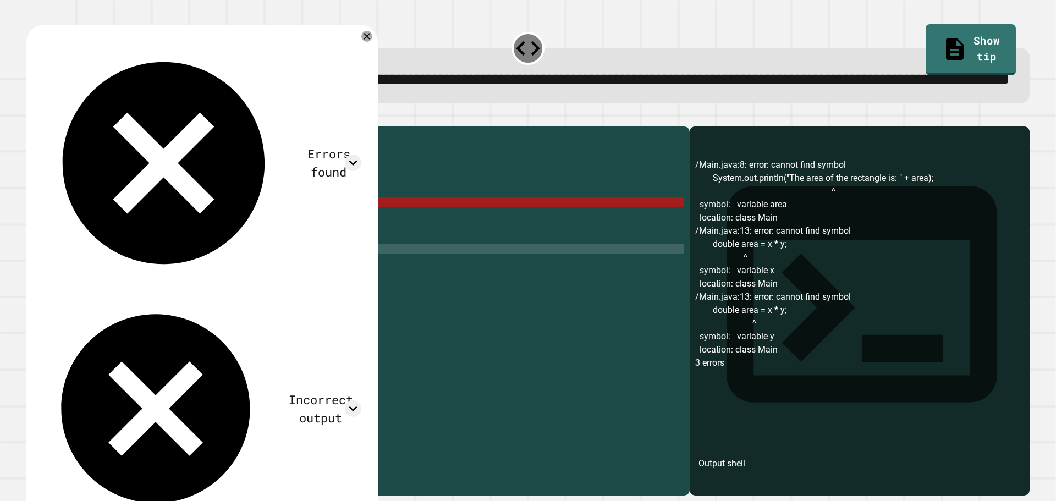
click at [169, 292] on div "public class Main { public static void calculateArea ( double length , double w…" at bounding box center [368, 286] width 631 height 309
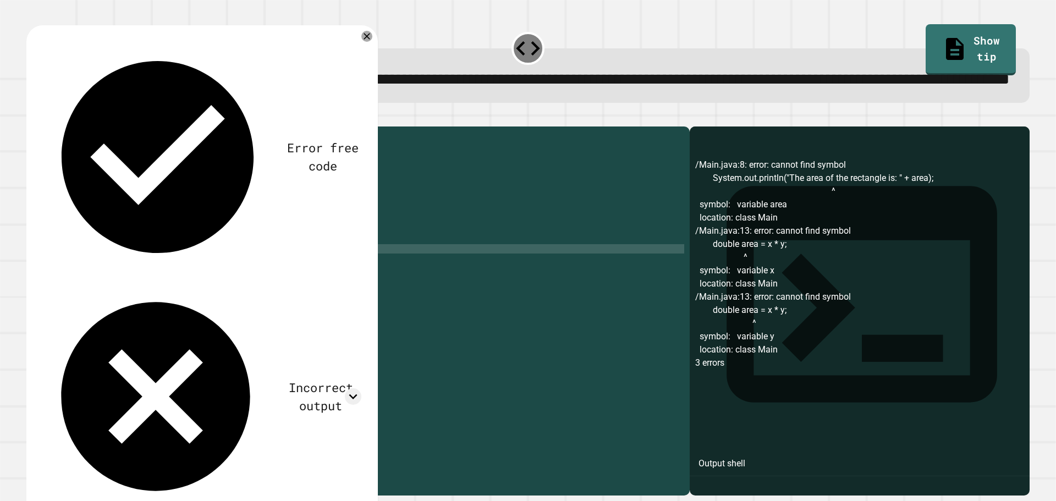
click at [32, 118] on icon "button" at bounding box center [32, 118] width 0 height 0
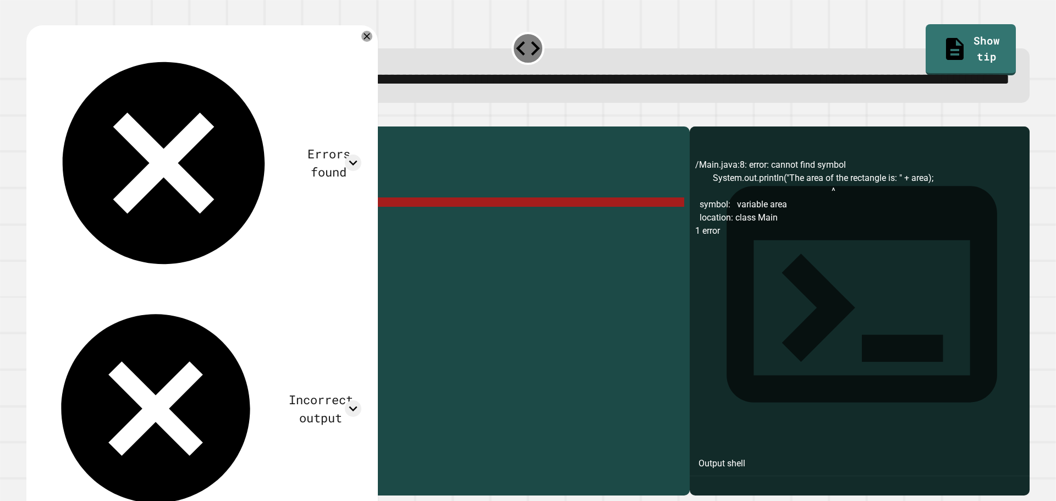
drag, startPoint x: 169, startPoint y: 290, endPoint x: 148, endPoint y: 291, distance: 21.5
click at [148, 291] on div "public class Main { public static void calculateArea ( double length , double w…" at bounding box center [368, 286] width 631 height 309
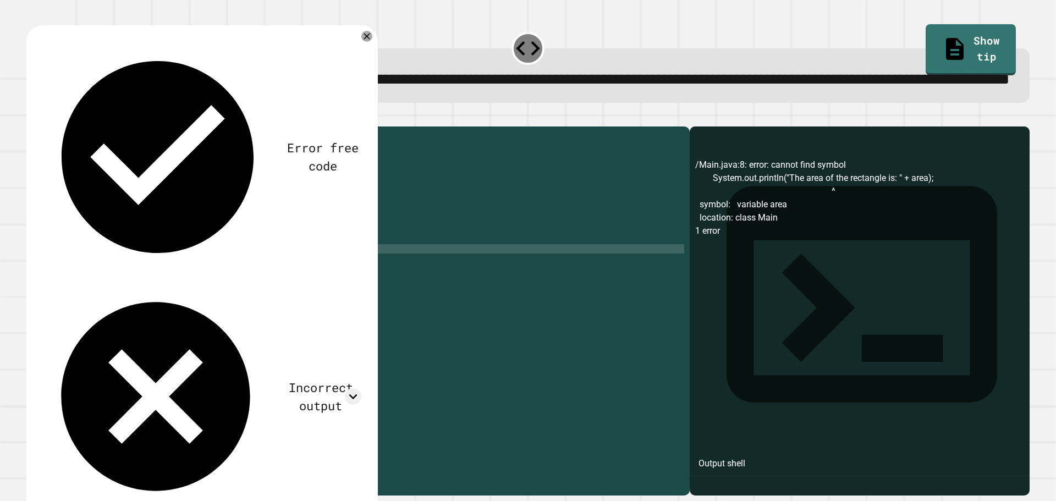
scroll to position [0, 7]
click at [32, 118] on icon "button" at bounding box center [32, 118] width 0 height 0
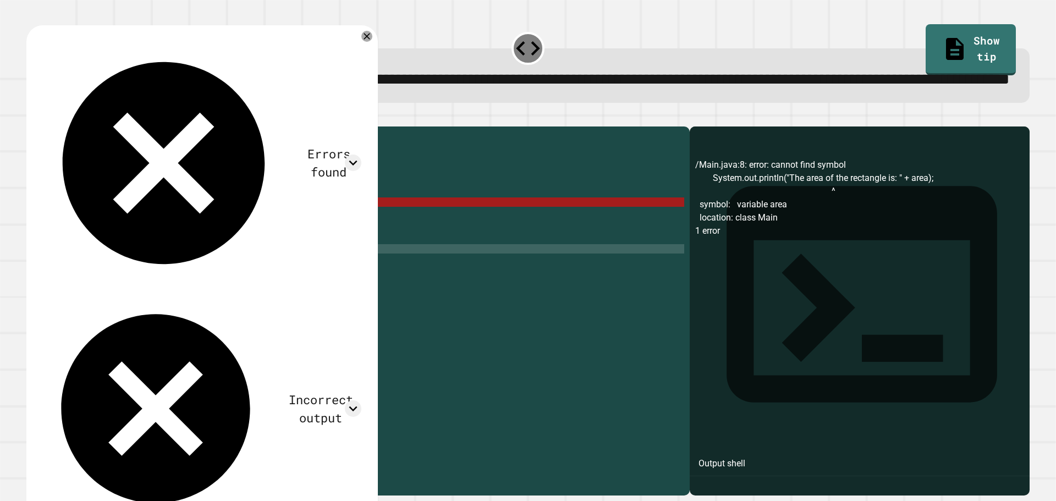
click at [321, 246] on div "public class Main { public static void calculateArea ( double length , double w…" at bounding box center [368, 286] width 631 height 309
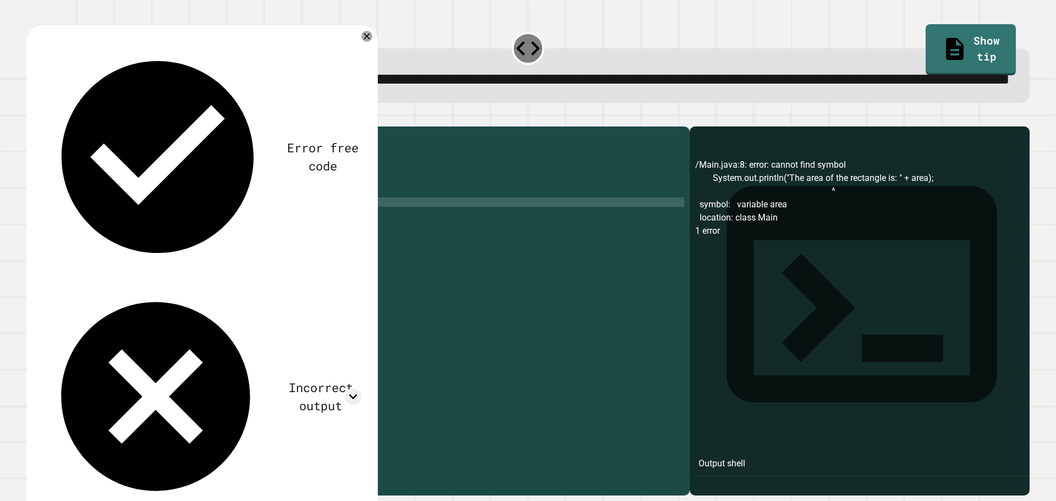
scroll to position [0, 20]
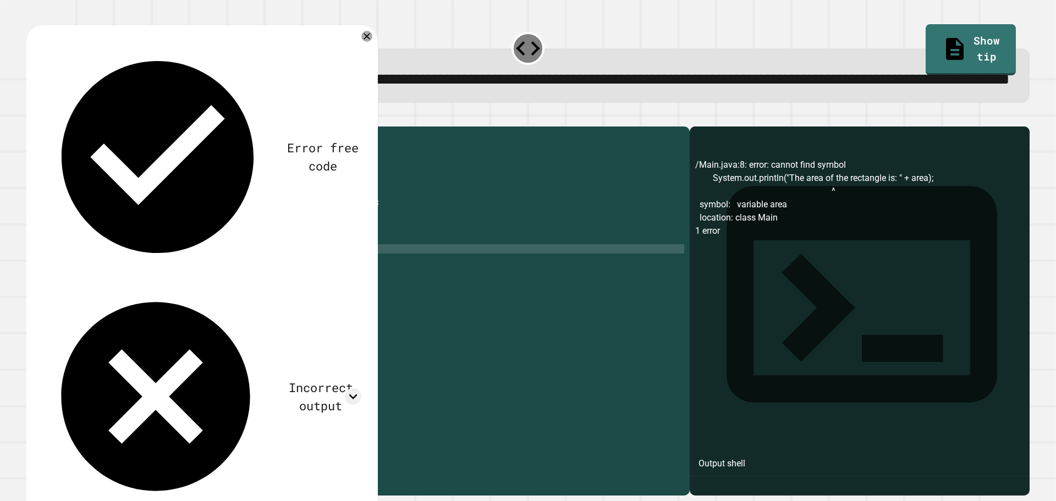
click at [152, 293] on div "public class Main { public static void calculateArea ( double length , double w…" at bounding box center [368, 286] width 631 height 309
click at [32, 118] on icon "button" at bounding box center [32, 118] width 0 height 0
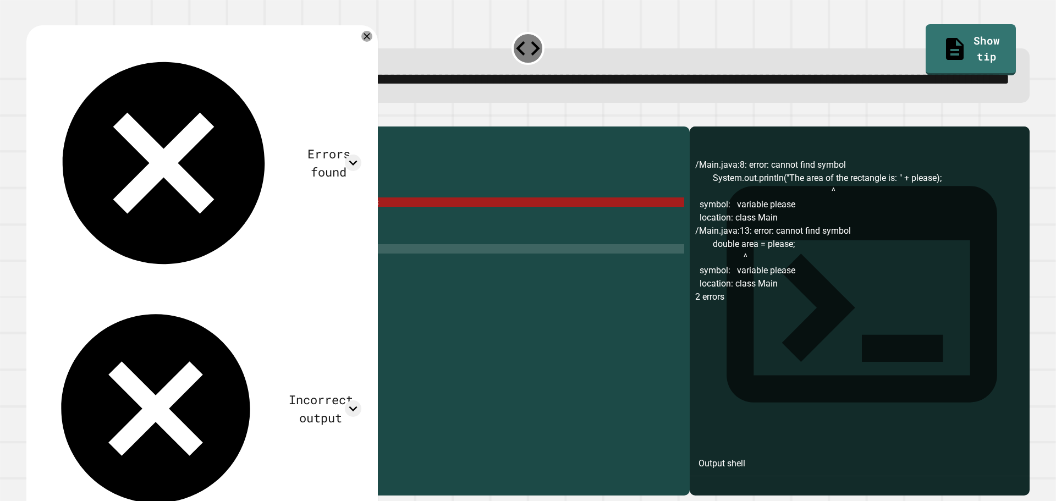
click at [317, 241] on div "public class Main { public static void calculateArea ( double length , double w…" at bounding box center [368, 286] width 631 height 309
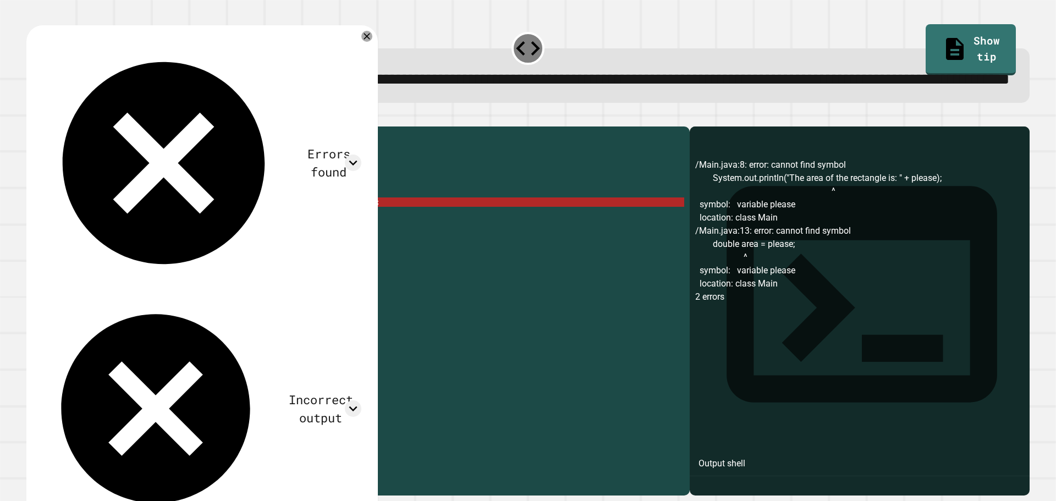
click at [329, 243] on div "public class Main { public static void calculateArea ( double length , double w…" at bounding box center [368, 286] width 631 height 309
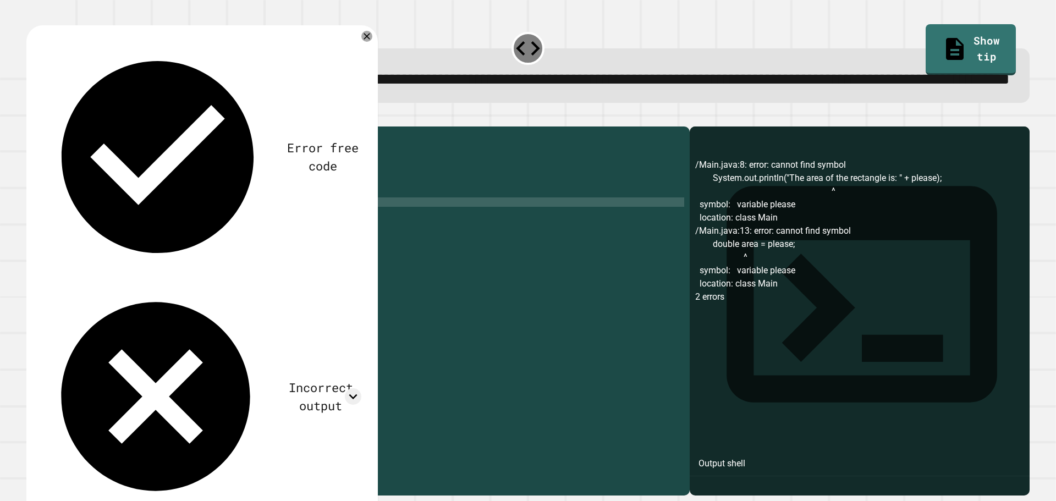
click at [159, 294] on div "public class Main { public static void calculateArea ( double length , double w…" at bounding box center [368, 286] width 631 height 309
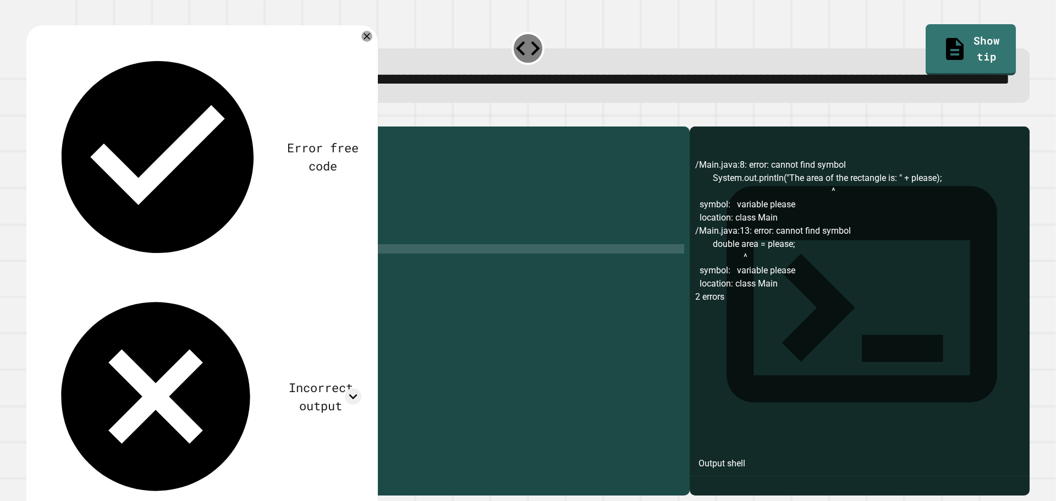
click at [159, 294] on div "public class Main { public static void calculateArea ( double length , double w…" at bounding box center [368, 286] width 631 height 309
click at [315, 240] on div "public class Main { public static void calculateArea ( double length , double w…" at bounding box center [368, 286] width 631 height 309
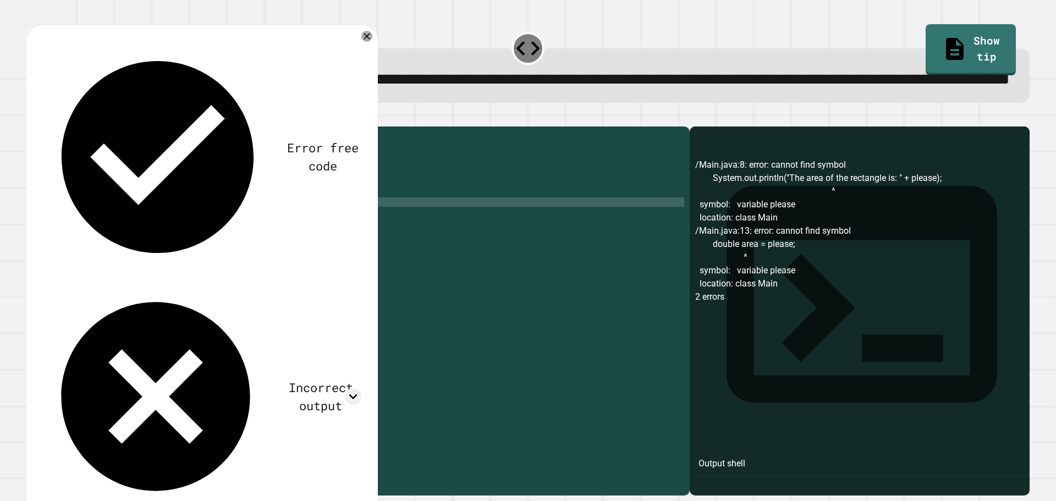
scroll to position [0, 20]
click at [164, 296] on div "public class Main { public static void calculateArea ( double length , double w…" at bounding box center [368, 286] width 631 height 309
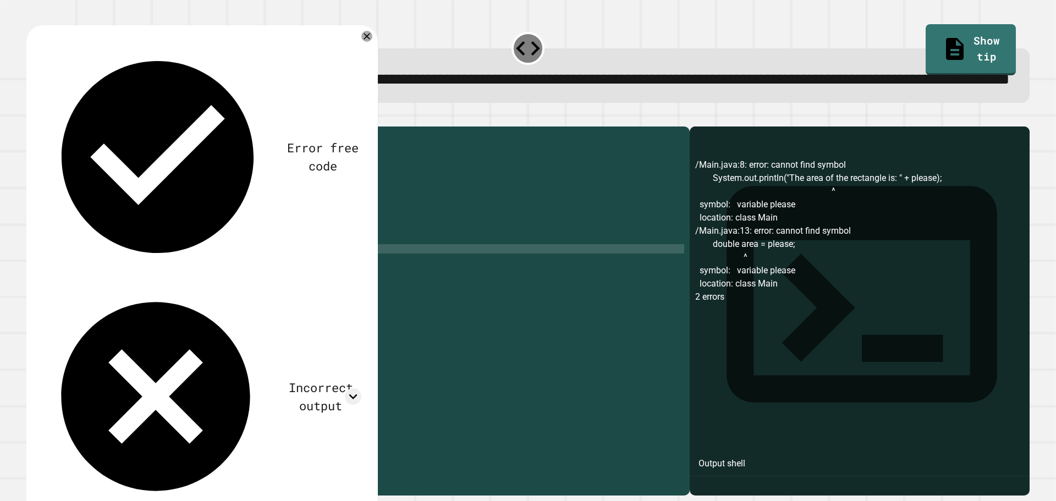
click at [142, 291] on div "public class Main { public static void calculateArea ( double length , double w…" at bounding box center [368, 286] width 631 height 309
click at [145, 292] on div "public class Main { public static void calculateArea ( double length , double w…" at bounding box center [368, 286] width 631 height 309
click at [86, 294] on div "public class Main { public static void calculateArea ( double length , double w…" at bounding box center [368, 286] width 631 height 309
type textarea "**********"
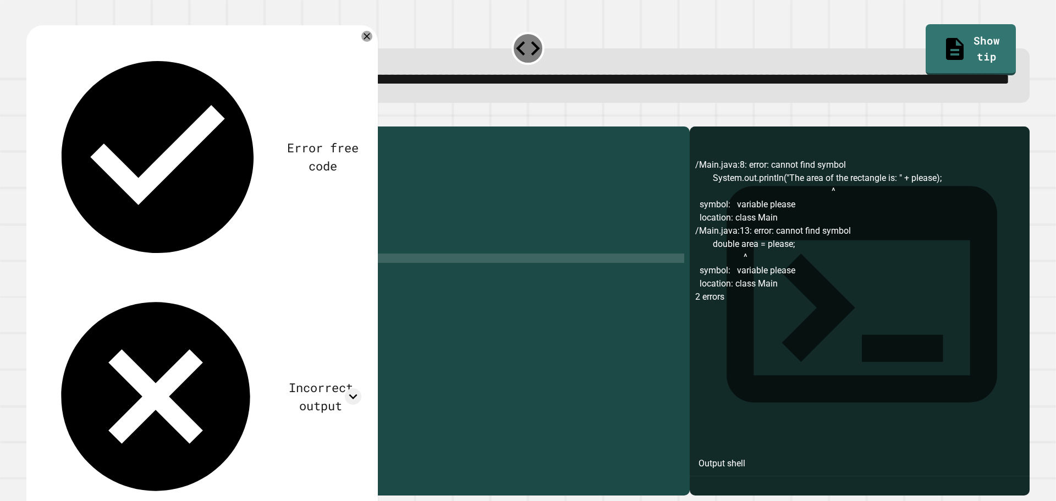
scroll to position [0, 2]
click at [122, 224] on div "public class Main { public static void calculateArea ( double length , double w…" at bounding box center [368, 286] width 631 height 309
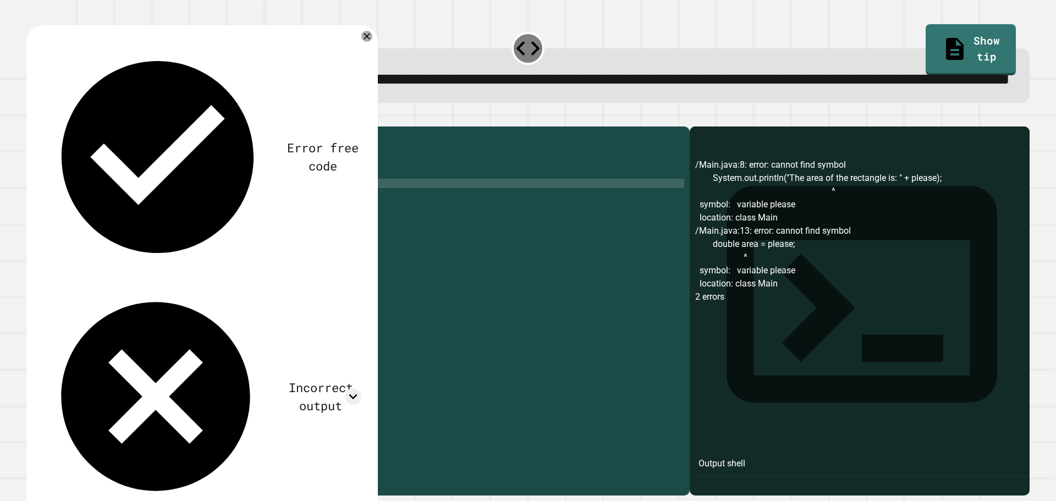
scroll to position [0, 7]
type textarea "**********"
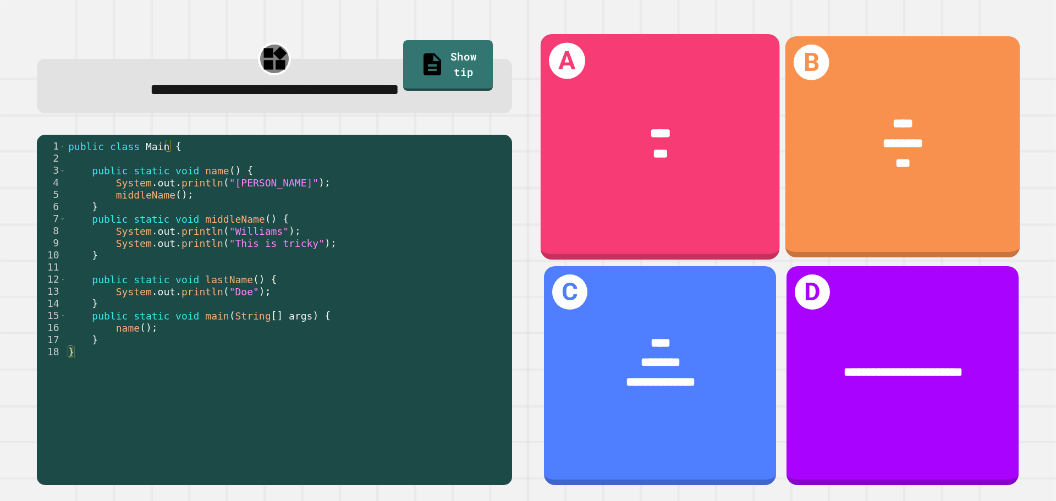
click at [812, 153] on div "***" at bounding box center [903, 163] width 183 height 20
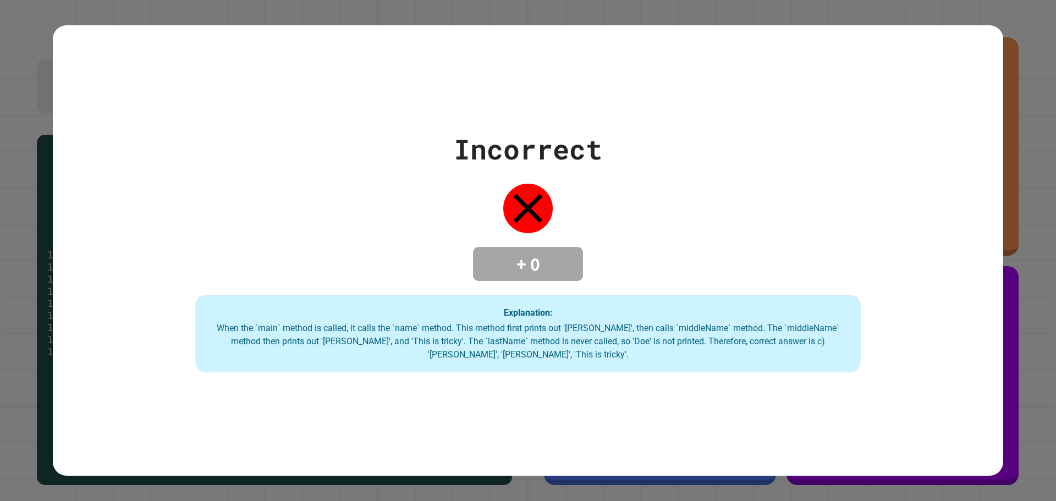
click at [806, 156] on div "Incorrect + 0 Explanation: When the `main` method is called, it calls the `name…" at bounding box center [528, 251] width 950 height 244
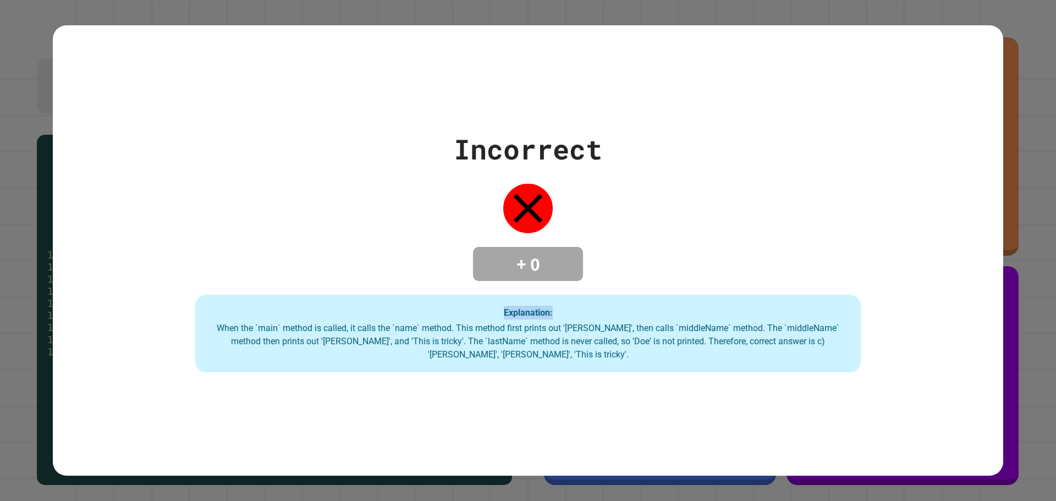
click at [806, 156] on div "Incorrect + 0 Explanation: When the `main` method is called, it calls the `name…" at bounding box center [528, 251] width 950 height 244
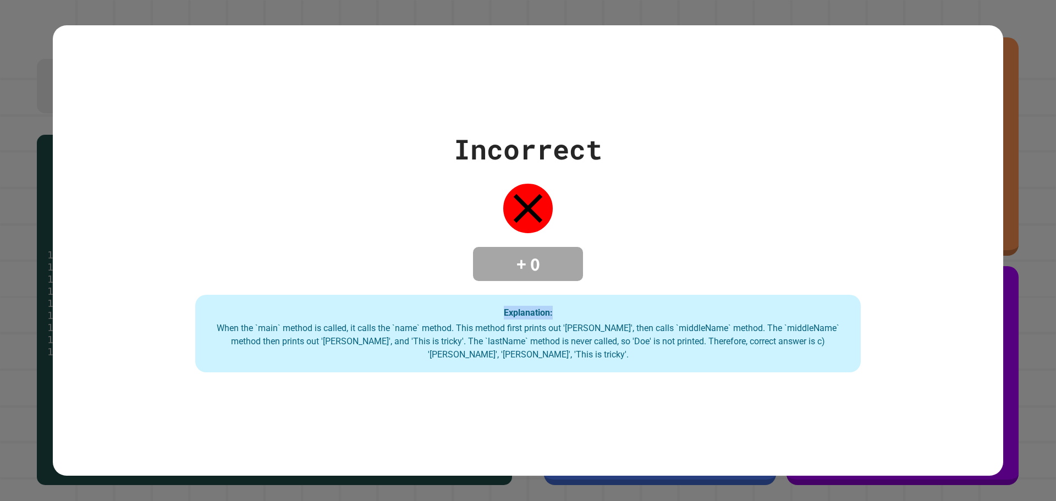
click at [806, 156] on div "Incorrect + 0 Explanation: When the `main` method is called, it calls the `name…" at bounding box center [528, 251] width 950 height 244
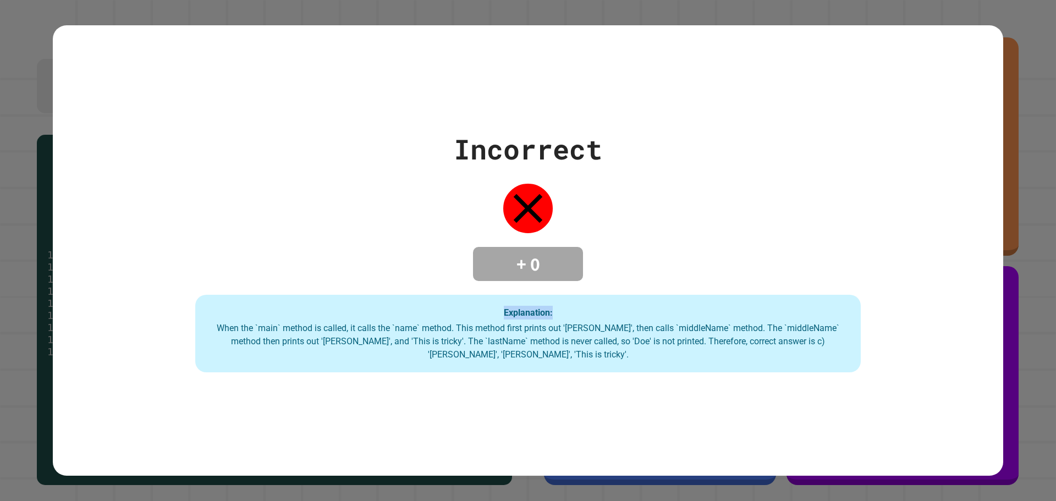
click at [806, 156] on div "Incorrect + 0 Explanation: When the `main` method is called, it calls the `name…" at bounding box center [528, 251] width 950 height 244
drag, startPoint x: 725, startPoint y: 290, endPoint x: 741, endPoint y: 355, distance: 66.8
click at [725, 313] on div "Incorrect + 0 Explanation: When the `main` method is called, it calls the `name…" at bounding box center [528, 251] width 950 height 244
click at [755, 351] on div "Explanation: When the `main` method is called, it calls the `name` method. This…" at bounding box center [527, 334] width 665 height 78
click at [779, 331] on div "When the `main` method is called, it calls the `name` method. This method first…" at bounding box center [527, 342] width 643 height 40
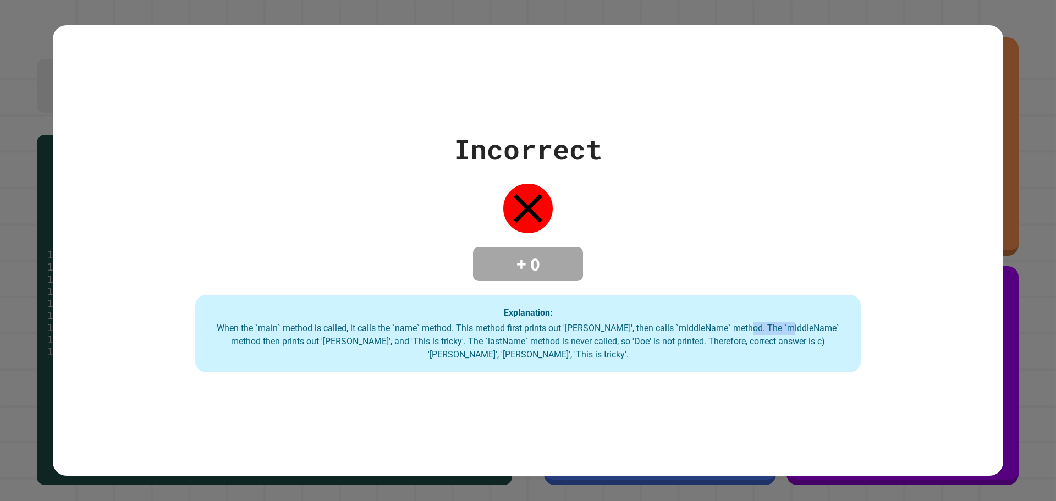
click at [779, 331] on div "When the `main` method is called, it calls the `name` method. This method first…" at bounding box center [527, 342] width 643 height 40
click at [776, 337] on div "When the `main` method is called, it calls the `name` method. This method first…" at bounding box center [527, 342] width 643 height 40
drag, startPoint x: 768, startPoint y: 333, endPoint x: 772, endPoint y: 324, distance: 8.9
click at [771, 325] on div "When the `main` method is called, it calls the `name` method. This method first…" at bounding box center [527, 342] width 643 height 40
click at [772, 324] on div "When the `main` method is called, it calls the `name` method. This method first…" at bounding box center [527, 342] width 643 height 40
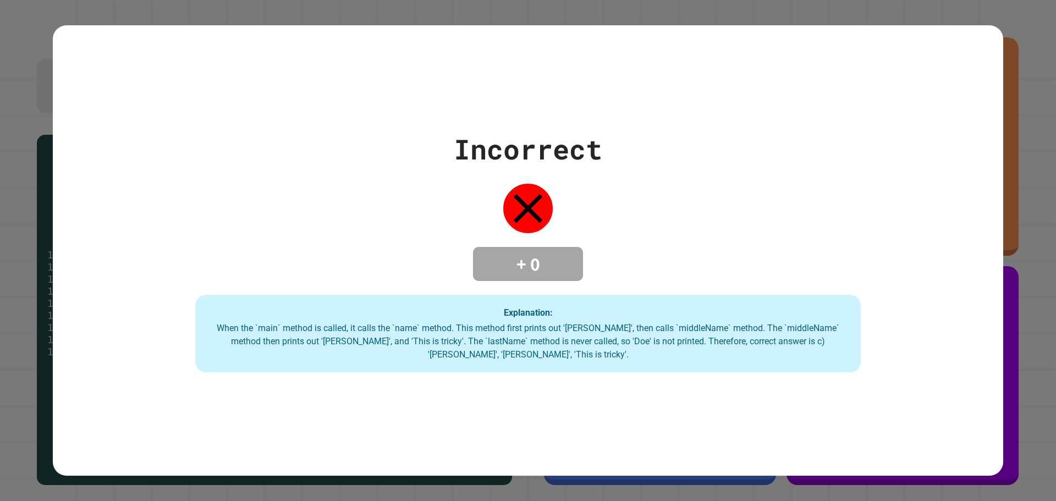
click at [772, 324] on div "When the `main` method is called, it calls the `name` method. This method first…" at bounding box center [527, 342] width 643 height 40
click at [774, 323] on div "Explanation: When the `main` method is called, it calls the `name` method. This…" at bounding box center [527, 334] width 665 height 78
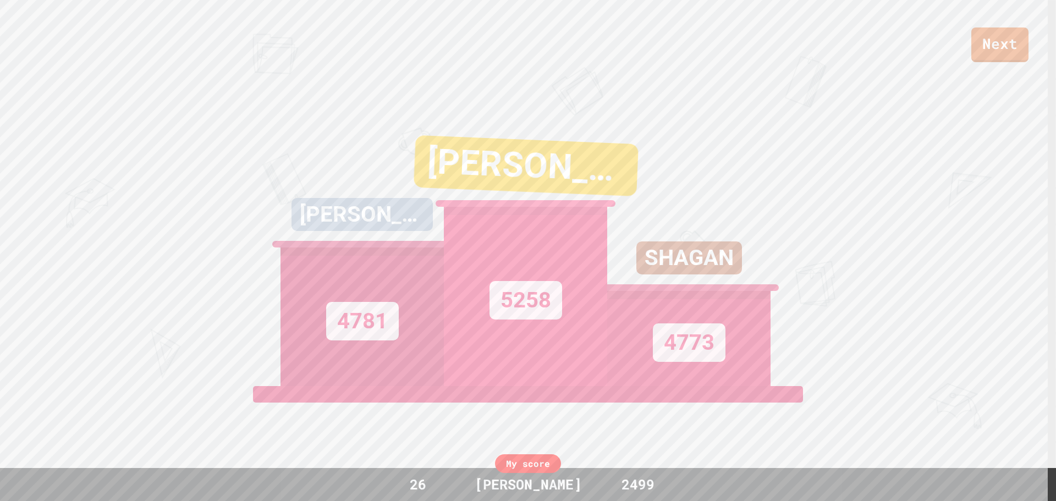
click at [569, 202] on div "[PERSON_NAME]" at bounding box center [525, 178] width 261 height 89
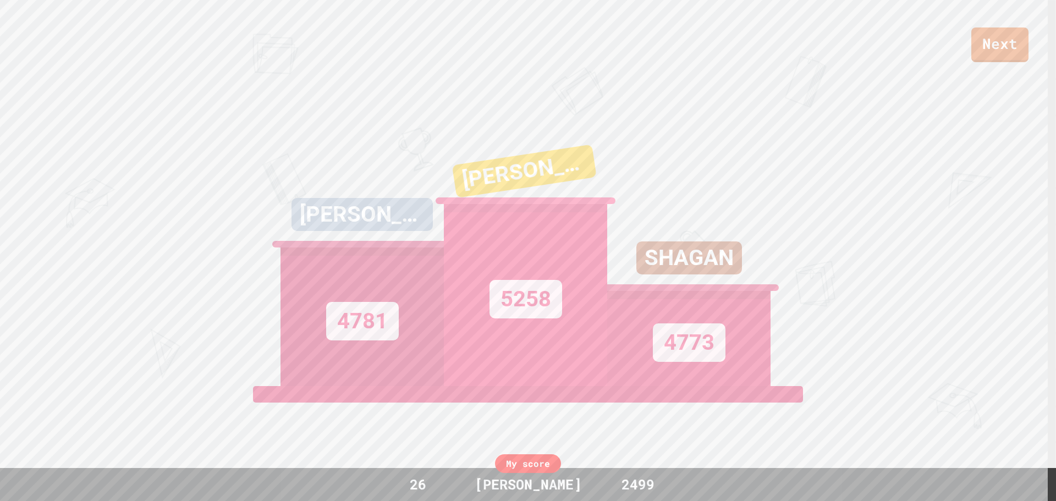
click at [569, 202] on div "[PERSON_NAME]" at bounding box center [525, 178] width 169 height 73
click at [569, 202] on div "[PERSON_NAME]" at bounding box center [525, 179] width 170 height 85
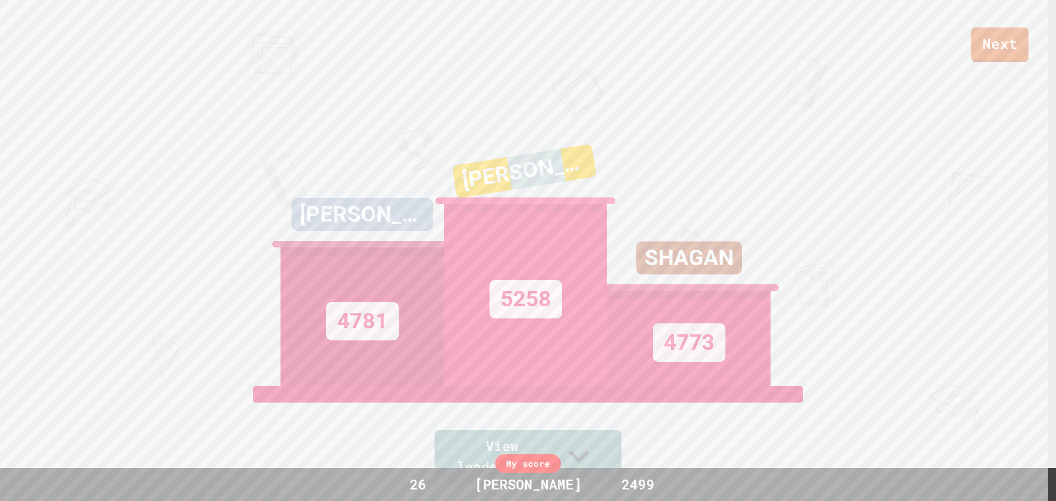
click at [569, 202] on div "[PERSON_NAME]" at bounding box center [525, 179] width 169 height 74
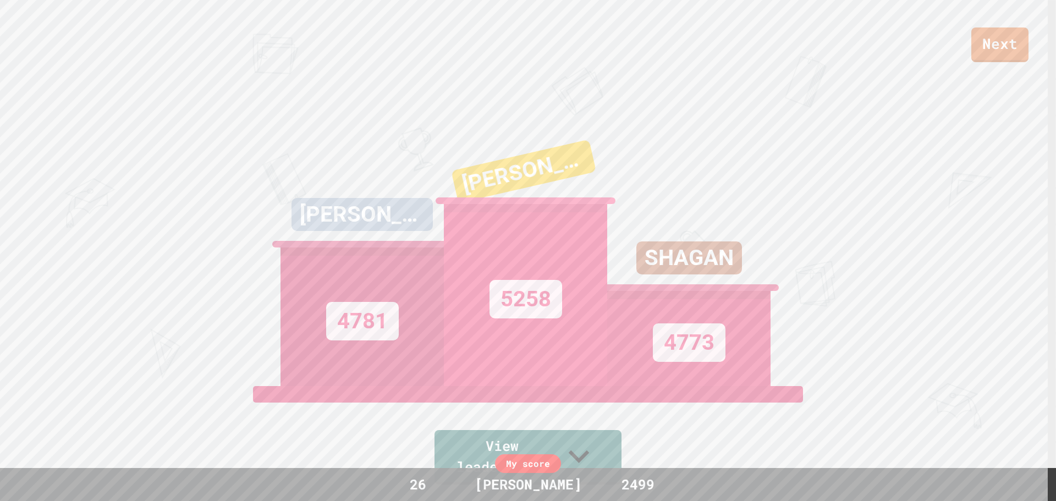
click at [538, 184] on div "[PERSON_NAME]" at bounding box center [523, 171] width 145 height 64
click at [538, 184] on div "[PERSON_NAME]" at bounding box center [523, 171] width 145 height 55
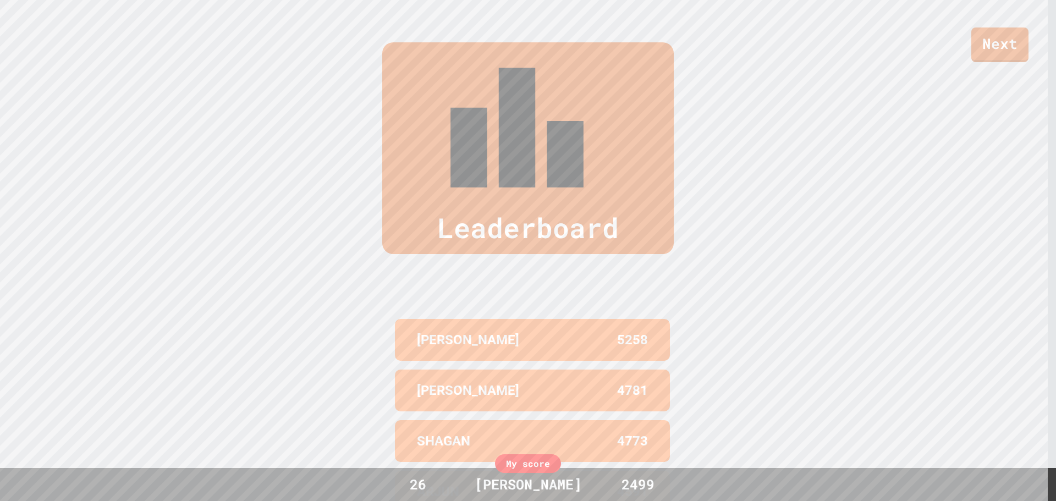
scroll to position [505, 0]
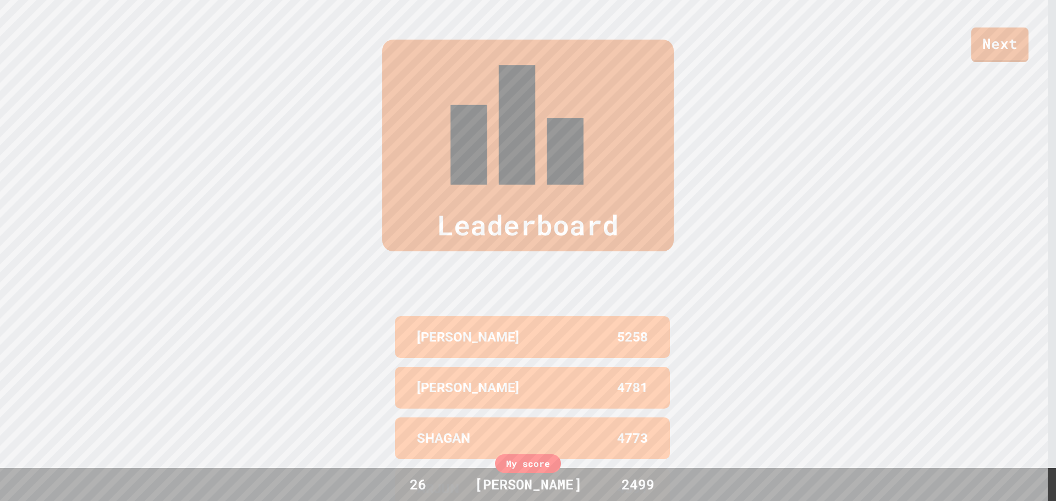
click at [1027, 340] on div "Leaderboard [PERSON_NAME] 5258 [PERSON_NAME] 4781 SHAGAN 4773 ARJUN 4591 [PERSO…" at bounding box center [528, 302] width 1056 height 613
click at [515, 71] on div "Leaderboard" at bounding box center [527, 146] width 291 height 212
click at [653, 371] on div "[PERSON_NAME] 5258 [PERSON_NAME] 4781 SHAGAN 4773 ARJUN 4591 [PERSON_NAME] 4483" at bounding box center [527, 438] width 275 height 253
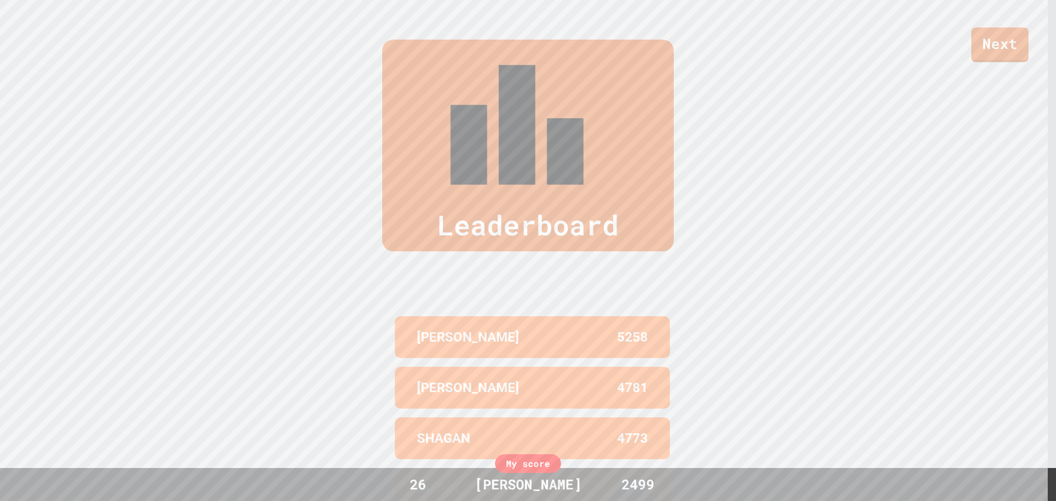
drag, startPoint x: 641, startPoint y: 337, endPoint x: 596, endPoint y: 343, distance: 45.4
click at [533, 468] on div "ARJUN 4591" at bounding box center [532, 489] width 275 height 42
click at [453, 479] on p "ARJUN" at bounding box center [438, 489] width 42 height 20
click at [409, 468] on div "ARJUN 4591" at bounding box center [532, 489] width 275 height 42
drag, startPoint x: 409, startPoint y: 349, endPoint x: 683, endPoint y: 341, distance: 274.5
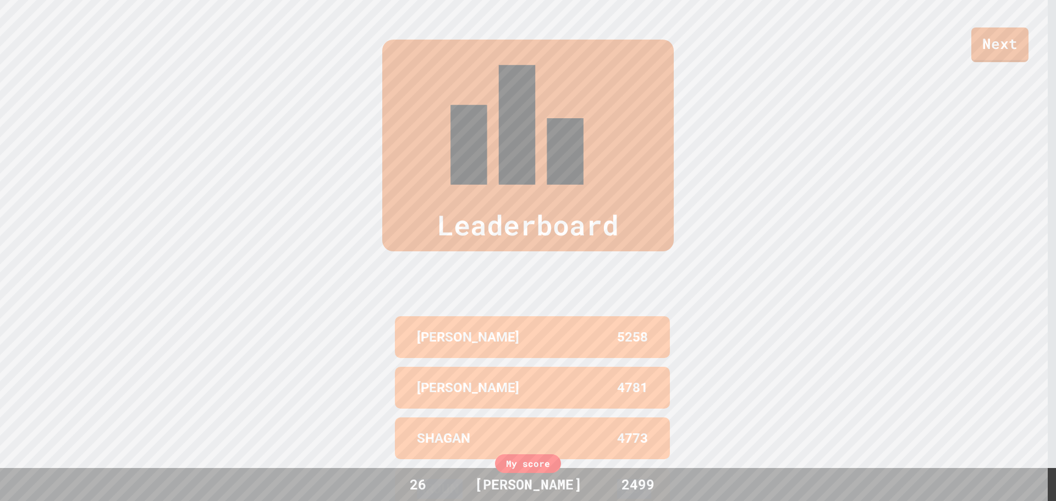
click at [683, 341] on div "Leaderboard [PERSON_NAME] 5258 [PERSON_NAME] 4781 SHAGAN 4773 ARJUN 4591 [PERSO…" at bounding box center [528, 302] width 1056 height 613
drag, startPoint x: 677, startPoint y: 233, endPoint x: 362, endPoint y: 289, distance: 320.2
click at [362, 289] on div "Leaderboard [PERSON_NAME] 5258 [PERSON_NAME] 4781 SHAGAN 4773 ARJUN 4591 [PERSO…" at bounding box center [528, 302] width 1056 height 613
drag, startPoint x: 590, startPoint y: 222, endPoint x: 943, endPoint y: 214, distance: 353.1
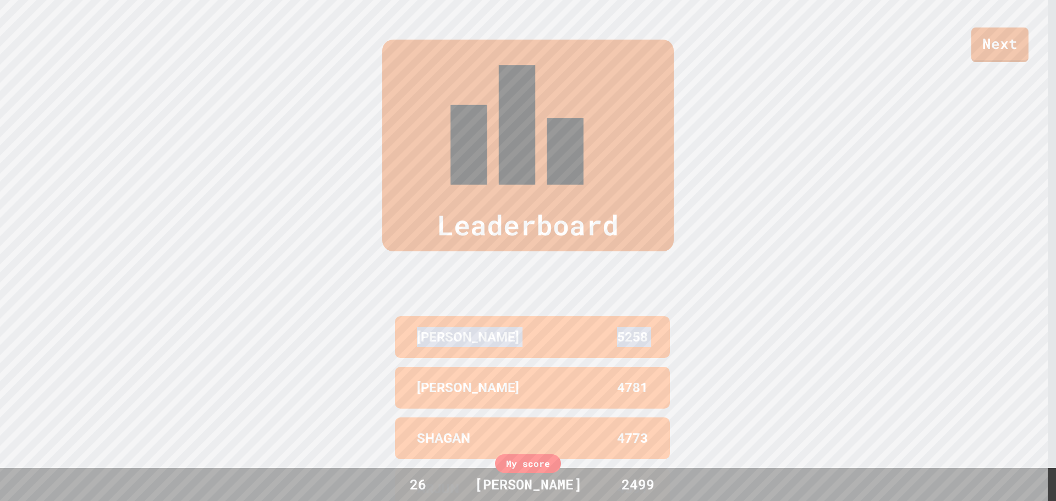
click at [831, 200] on div "Leaderboard [PERSON_NAME] 5258 [PERSON_NAME] 4781 SHAGAN 4773 ARJUN 4591 [PERSO…" at bounding box center [528, 302] width 1056 height 613
click at [673, 271] on div "Leaderboard [PERSON_NAME] 5258 [PERSON_NAME] 4781 SHAGAN 4773 ARJUN 4591 [PERSO…" at bounding box center [528, 302] width 1056 height 613
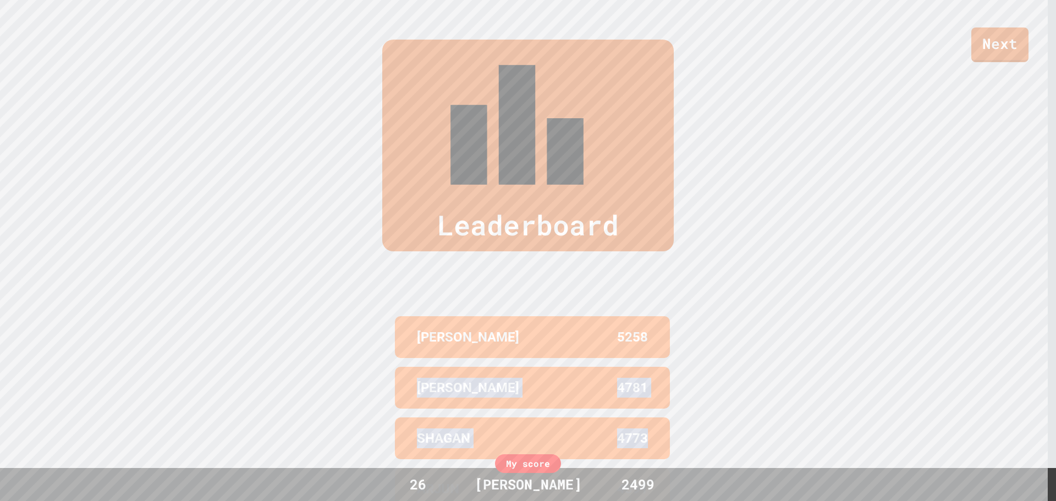
drag, startPoint x: 380, startPoint y: 280, endPoint x: 817, endPoint y: 304, distance: 437.8
click at [819, 309] on div "Leaderboard [PERSON_NAME] 5258 [PERSON_NAME] 4781 SHAGAN 4773 ARJUN 4591 [PERSO…" at bounding box center [528, 302] width 1056 height 613
click at [453, 378] on p "[PERSON_NAME]" at bounding box center [468, 388] width 102 height 20
drag, startPoint x: 431, startPoint y: 250, endPoint x: 876, endPoint y: 238, distance: 445.0
click at [756, 243] on div "Leaderboard [PERSON_NAME] 5258 [PERSON_NAME] 4781 SHAGAN 4773 ARJUN 4591 [PERSO…" at bounding box center [528, 302] width 1056 height 613
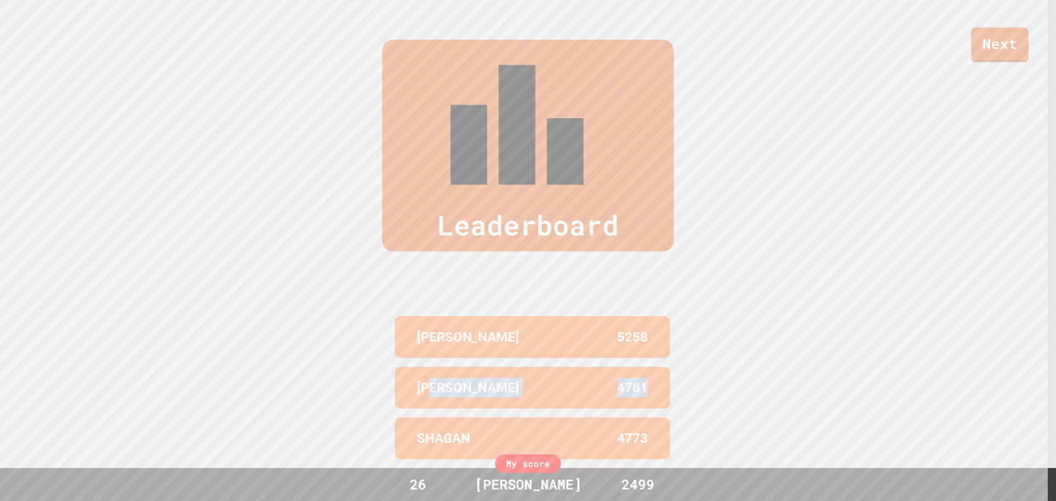
click at [648, 367] on div "[PERSON_NAME] 4781" at bounding box center [532, 388] width 275 height 42
drag, startPoint x: 334, startPoint y: 255, endPoint x: 1055, endPoint y: 226, distance: 721.5
click at [1055, 226] on div "Next [PERSON_NAME] 4781 [PERSON_NAME] 5258 SHAGAN 4773 View leaderboard Leaderb…" at bounding box center [528, 250] width 1056 height 501
click at [770, 274] on div "Leaderboard [PERSON_NAME] 5258 [PERSON_NAME] 4781 SHAGAN 4773 ARJUN 4591 [PERSO…" at bounding box center [528, 302] width 1056 height 613
drag, startPoint x: 389, startPoint y: 256, endPoint x: 1055, endPoint y: 285, distance: 667.1
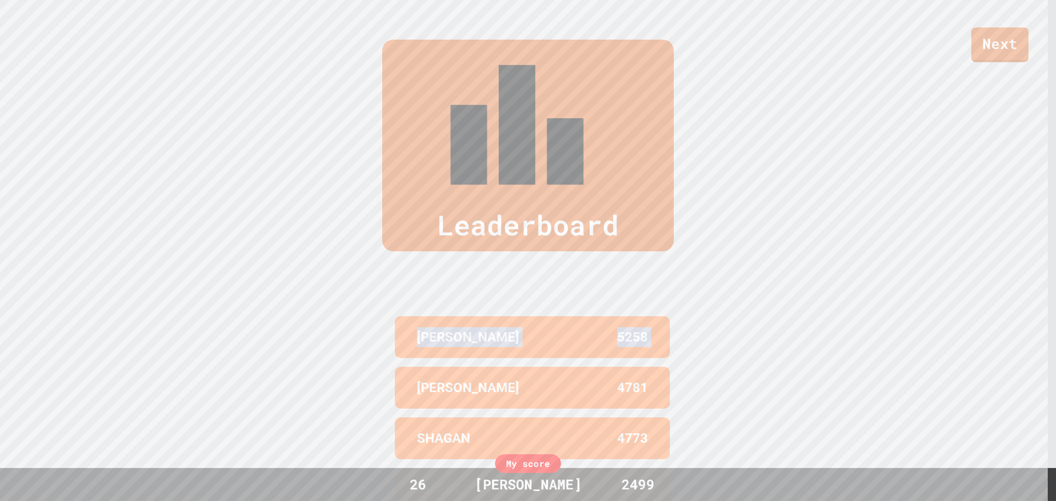
click at [1055, 285] on div "Next [PERSON_NAME] 4781 [PERSON_NAME] 5258 SHAGAN 4773 View leaderboard Leaderb…" at bounding box center [528, 250] width 1056 height 501
click at [781, 268] on div "Leaderboard [PERSON_NAME] 5258 [PERSON_NAME] 4781 SHAGAN 4773 ARJUN 4591 [PERSO…" at bounding box center [528, 302] width 1056 height 613
click at [1002, 57] on link "Next" at bounding box center [1000, 44] width 58 height 35
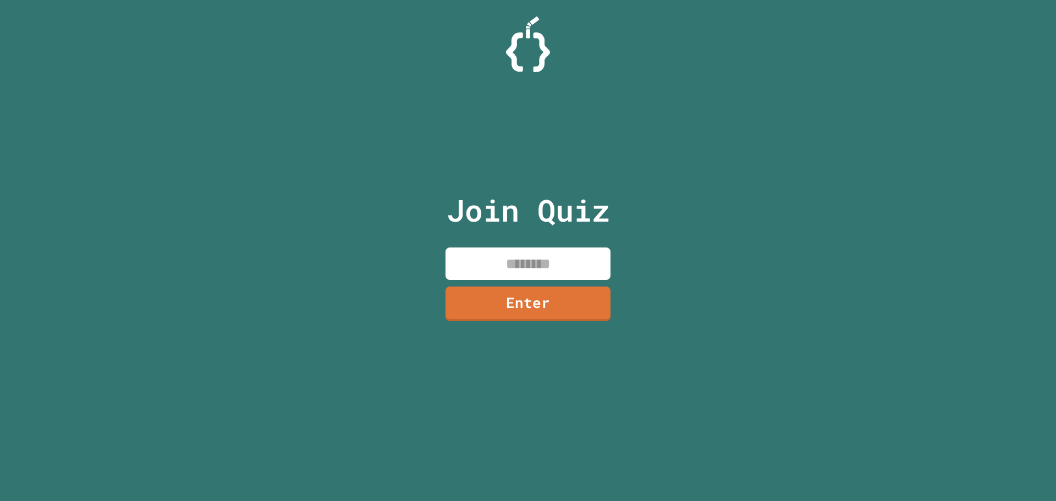
click at [565, 259] on input at bounding box center [527, 263] width 165 height 32
type input "********"
click at [554, 313] on link "Enter" at bounding box center [528, 302] width 150 height 36
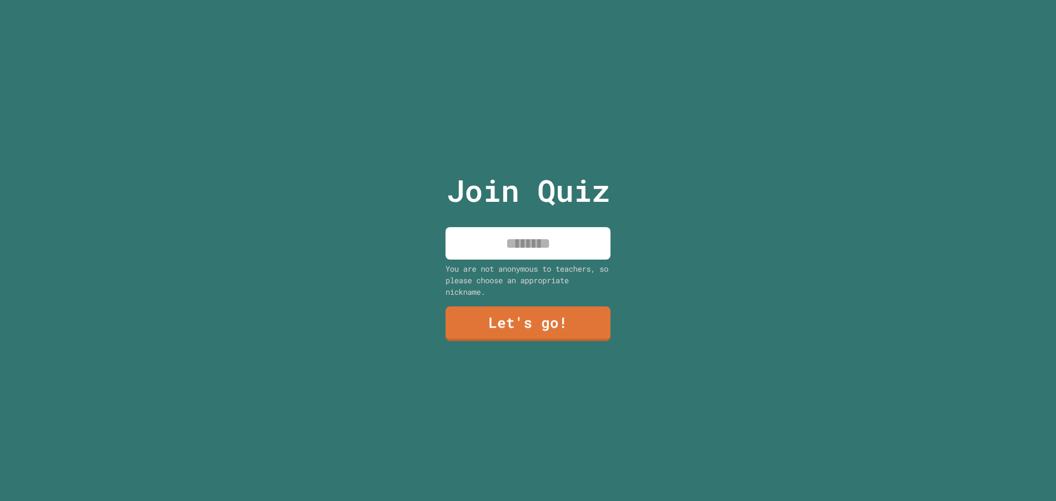
click at [536, 244] on input at bounding box center [527, 243] width 165 height 32
type input "****"
drag, startPoint x: 567, startPoint y: 302, endPoint x: 561, endPoint y: 309, distance: 8.2
click at [561, 309] on link "Let's go!" at bounding box center [527, 323] width 165 height 35
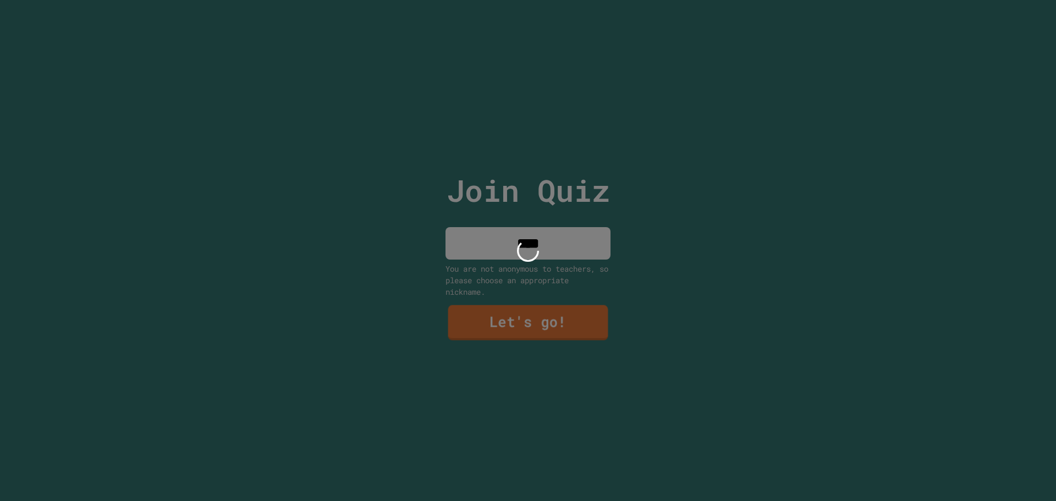
click at [553, 323] on div at bounding box center [528, 250] width 1056 height 501
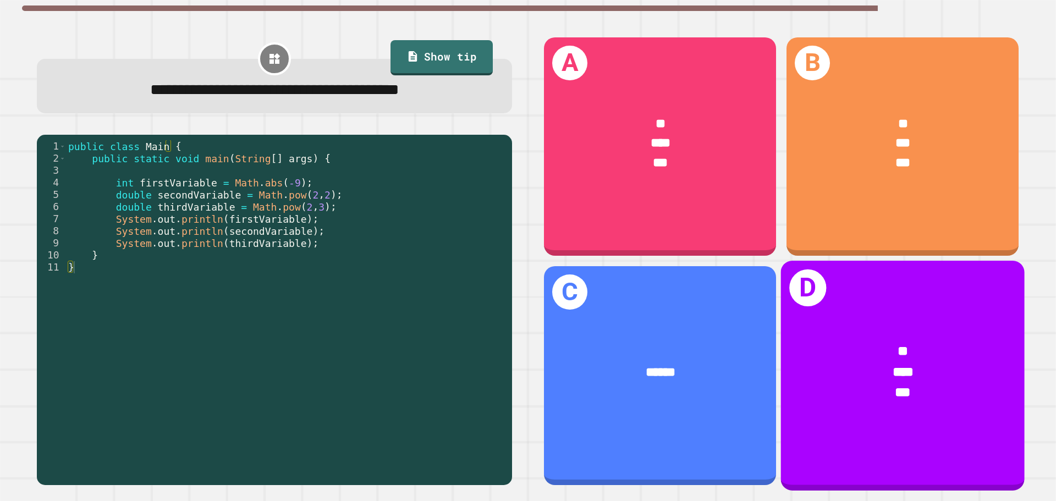
click at [833, 362] on div "***" at bounding box center [903, 372] width 190 height 20
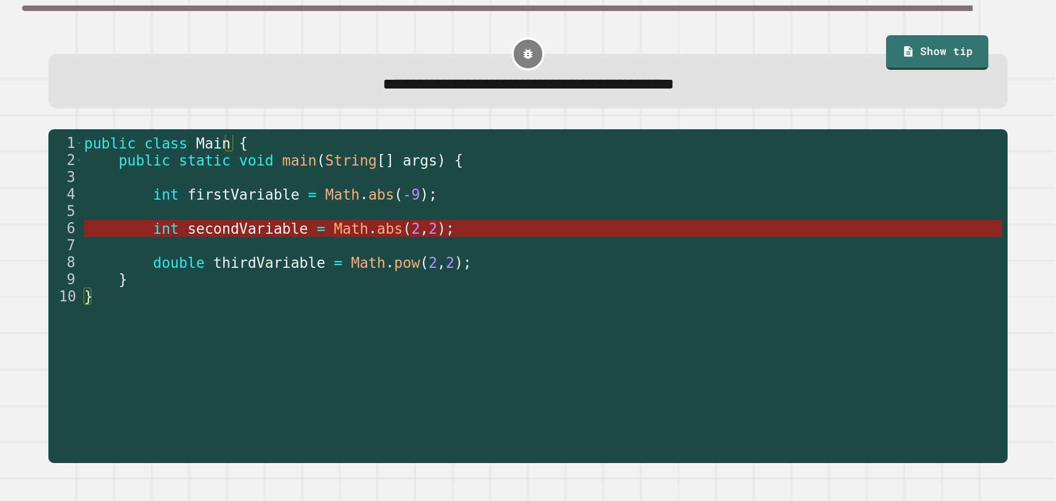
click at [342, 236] on span "Math" at bounding box center [351, 229] width 35 height 16
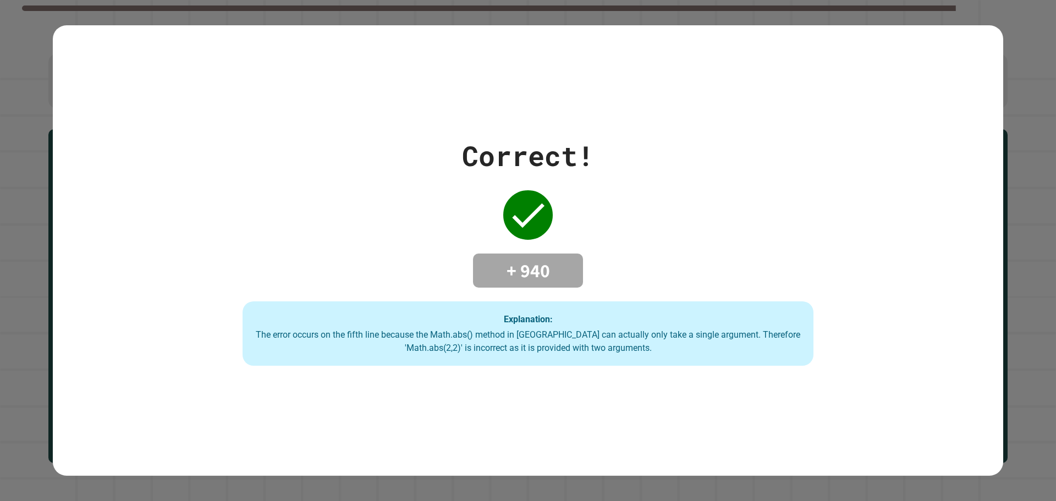
click at [536, 213] on icon at bounding box center [528, 215] width 44 height 44
click at [539, 254] on div "+ 940" at bounding box center [528, 271] width 110 height 34
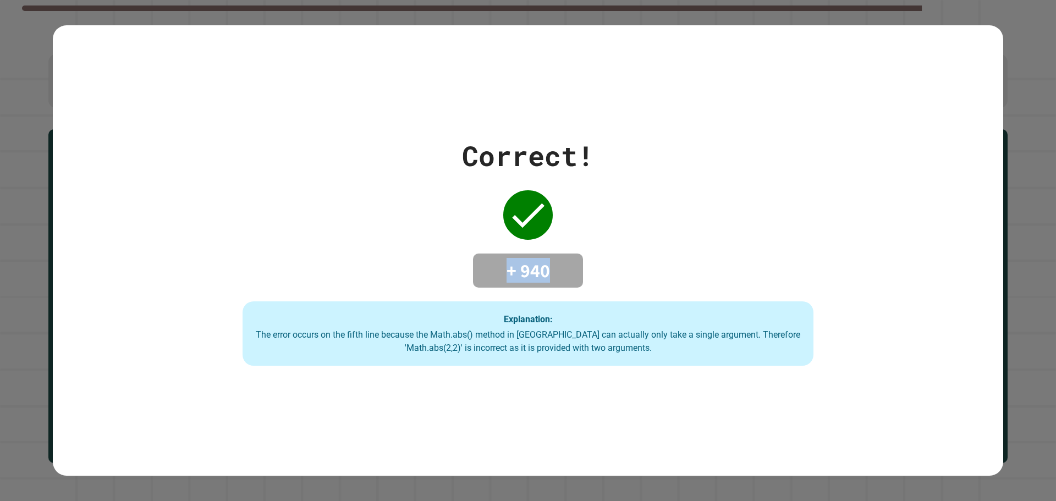
click at [539, 254] on div "+ 940" at bounding box center [528, 271] width 110 height 34
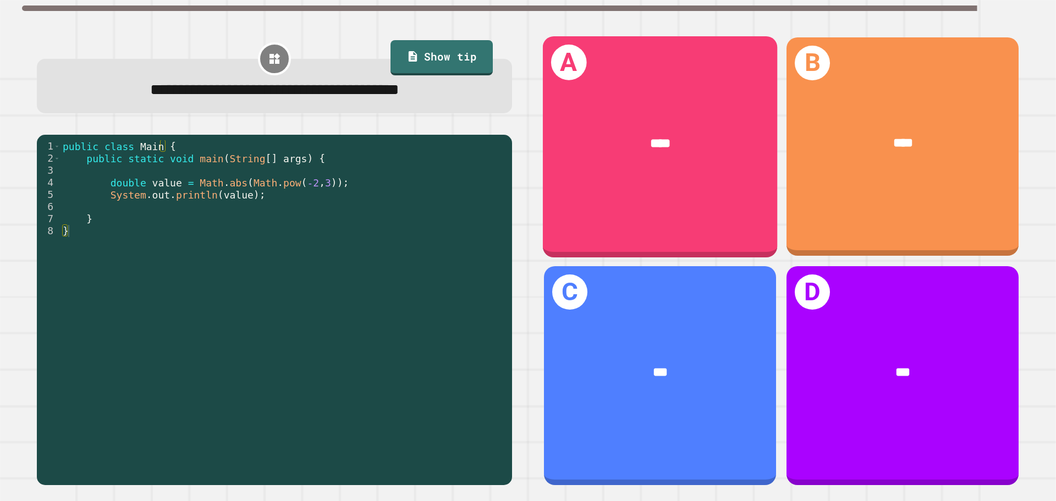
click at [614, 172] on div "****" at bounding box center [660, 143] width 235 height 71
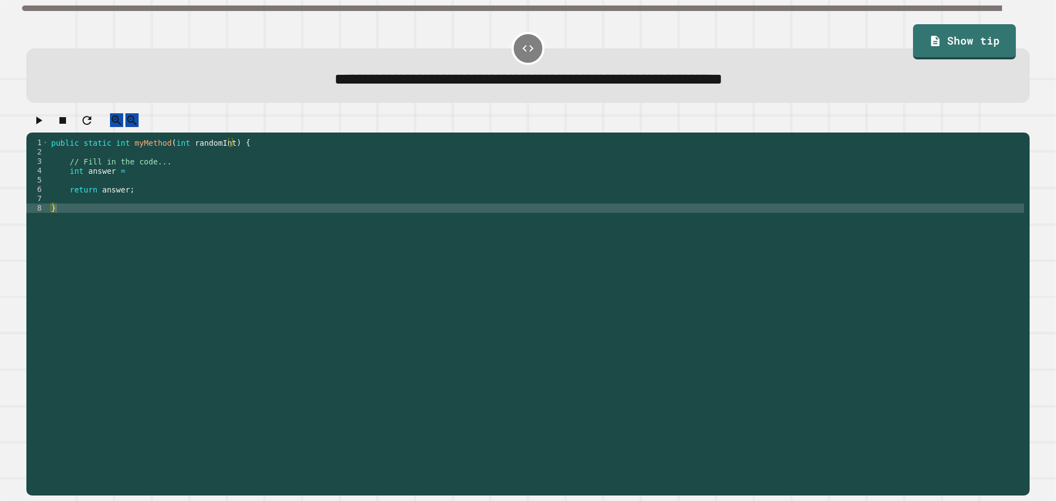
click at [124, 190] on div "public static int myMethod ( int randomInt ) { // Fill in the code... int answe…" at bounding box center [536, 306] width 975 height 337
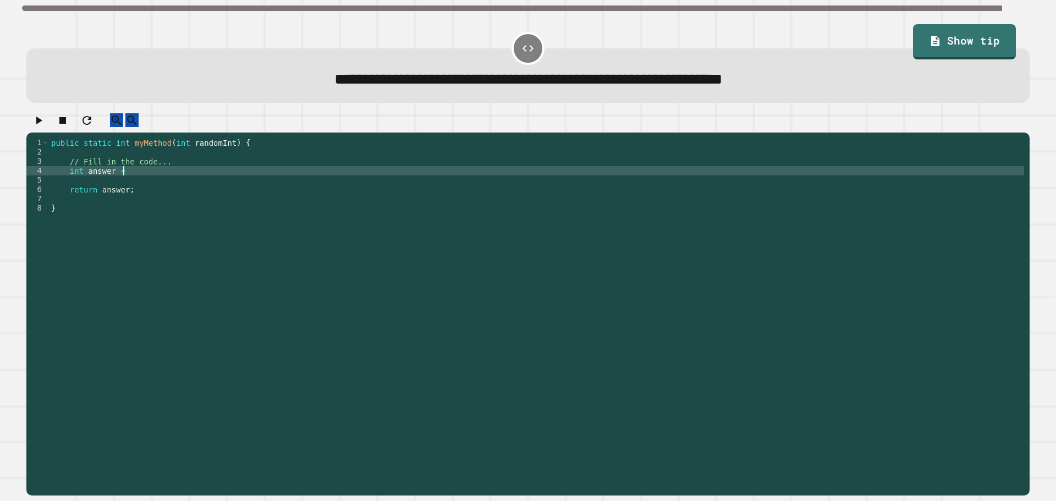
click at [131, 179] on div "public static int myMethod ( int randomInt ) { // Fill in the code... int answe…" at bounding box center [536, 306] width 975 height 337
type textarea "**********"
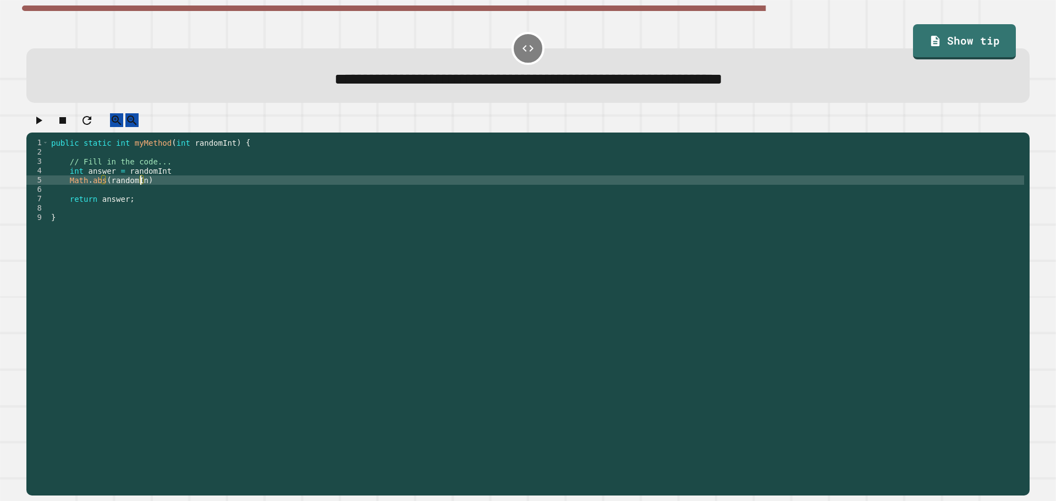
scroll to position [0, 6]
click at [166, 185] on div "public static int myMethod ( int randomInt ) { // Fill in the code... int answe…" at bounding box center [536, 306] width 975 height 337
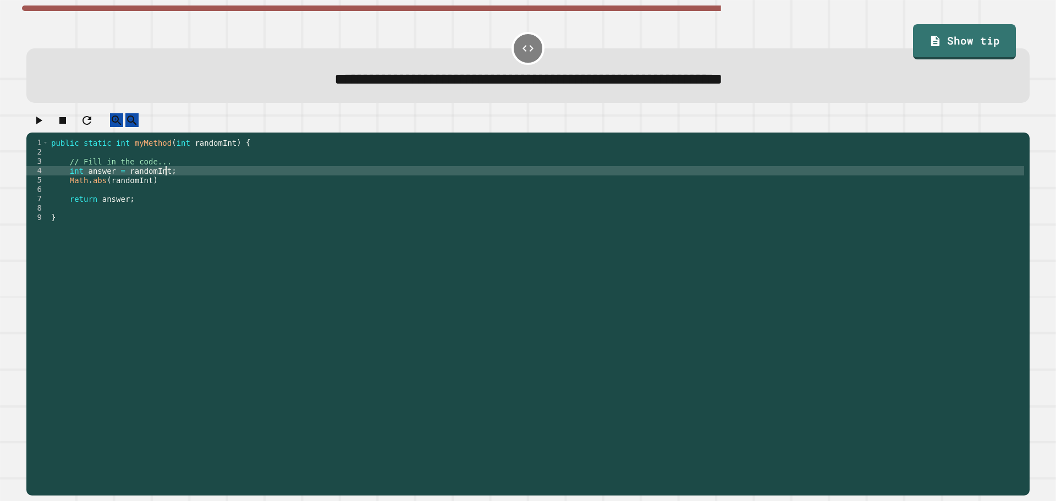
click at [151, 194] on div "public static int myMethod ( int randomInt ) { // Fill in the code... int answe…" at bounding box center [536, 306] width 975 height 337
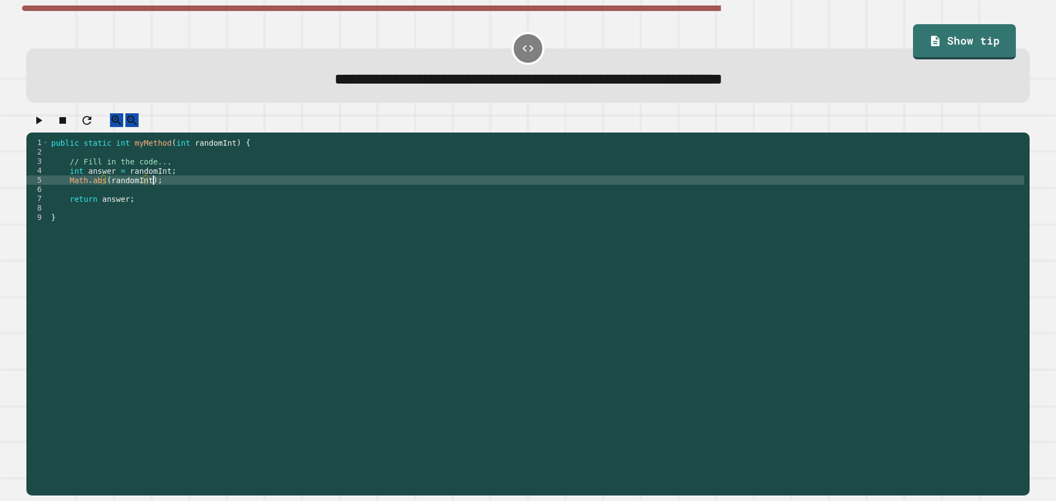
scroll to position [0, 7]
click at [45, 120] on icon "button" at bounding box center [38, 120] width 13 height 13
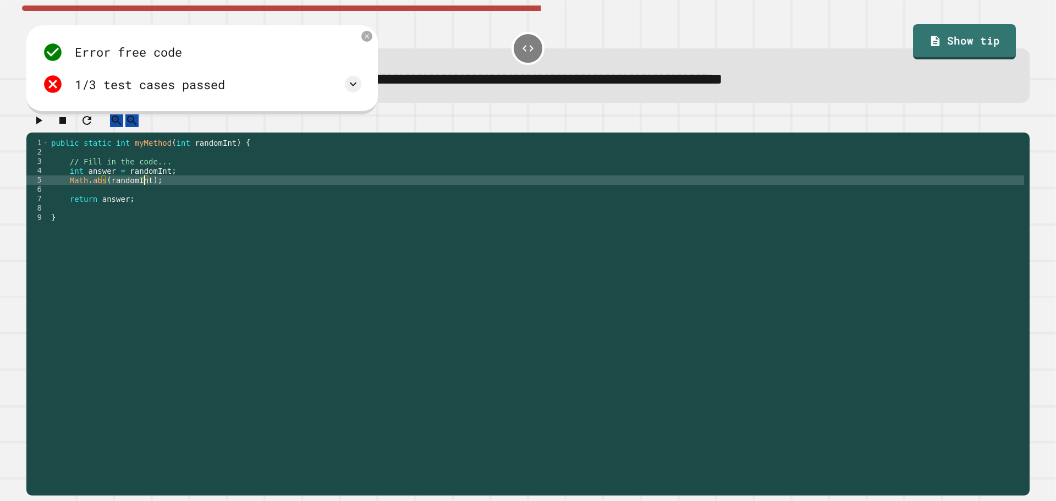
click at [142, 189] on div "public static int myMethod ( int randomInt ) { // Fill in the code... int answe…" at bounding box center [536, 306] width 975 height 337
click at [45, 121] on button "button" at bounding box center [38, 120] width 13 height 14
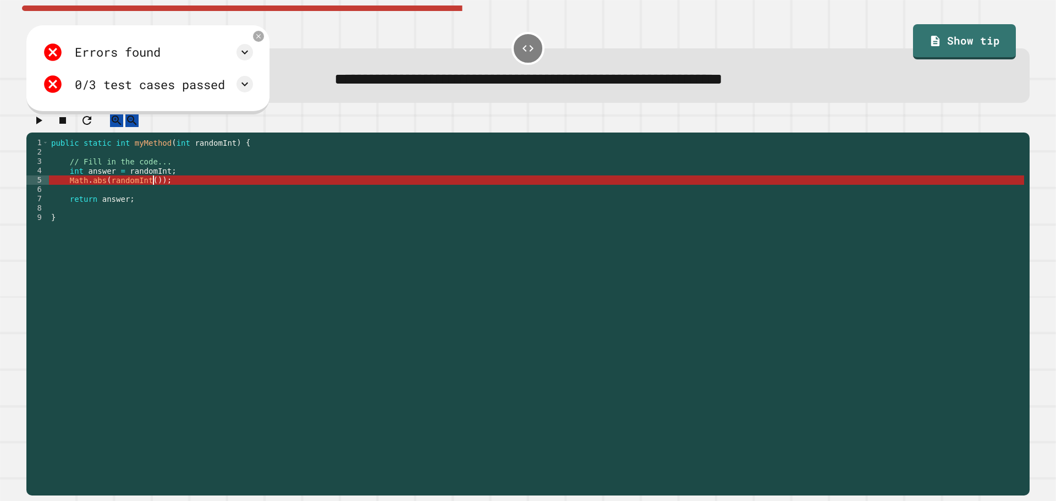
click at [151, 188] on div "public static int myMethod ( int randomInt ) { // Fill in the code... int answe…" at bounding box center [536, 306] width 975 height 337
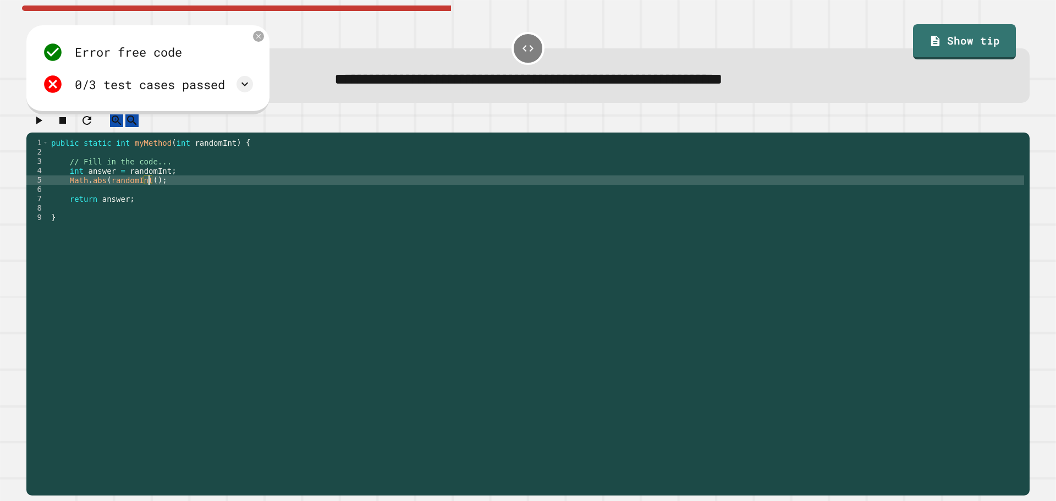
scroll to position [0, 7]
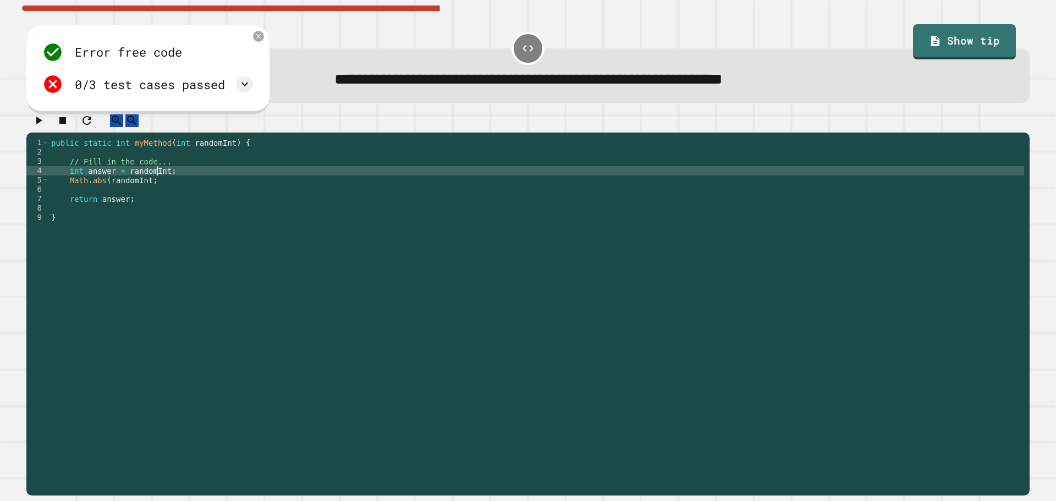
click at [158, 185] on div "public static int myMethod ( int randomInt ) { // Fill in the code... int answe…" at bounding box center [536, 306] width 975 height 337
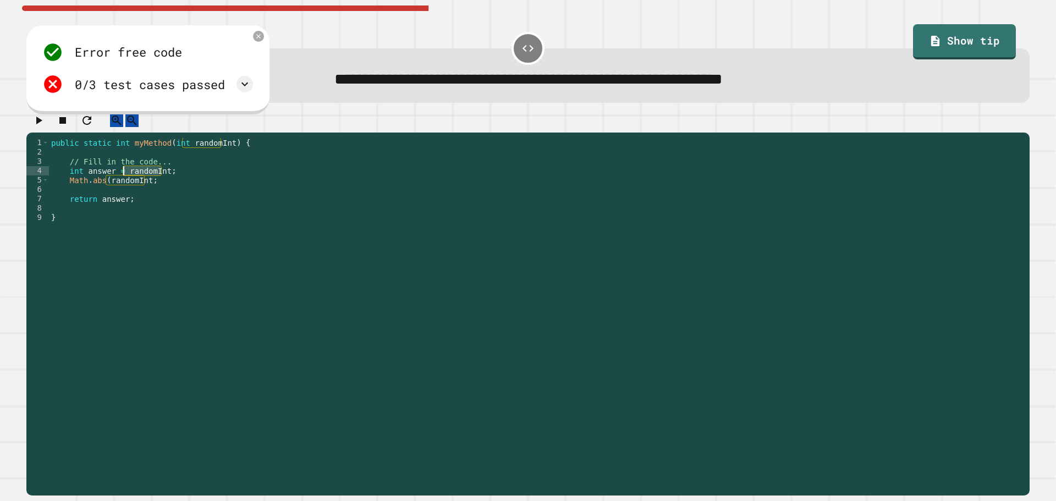
drag, startPoint x: 160, startPoint y: 184, endPoint x: 124, endPoint y: 181, distance: 36.4
click at [124, 181] on div "public static int myMethod ( int randomInt ) { // Fill in the code... int answe…" at bounding box center [536, 306] width 975 height 337
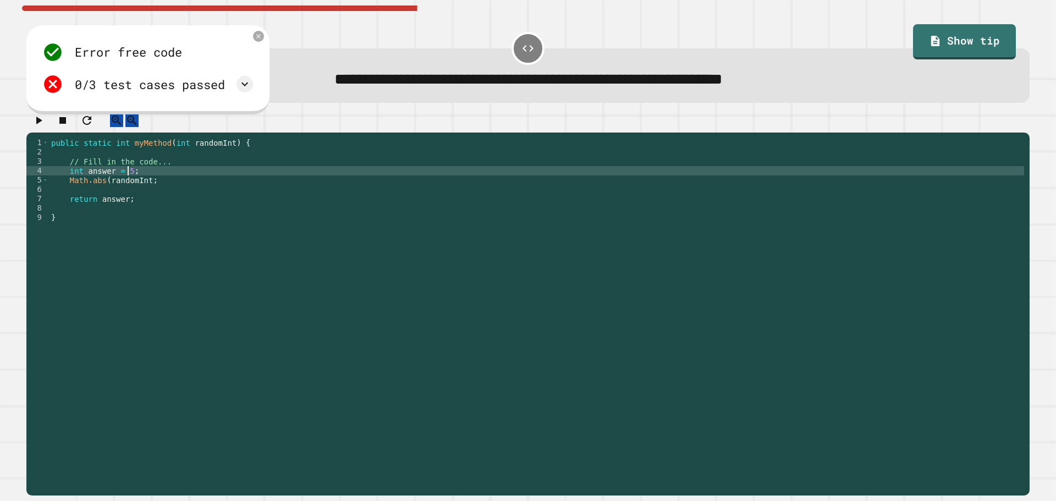
scroll to position [0, 5]
click at [45, 122] on icon "button" at bounding box center [38, 120] width 13 height 13
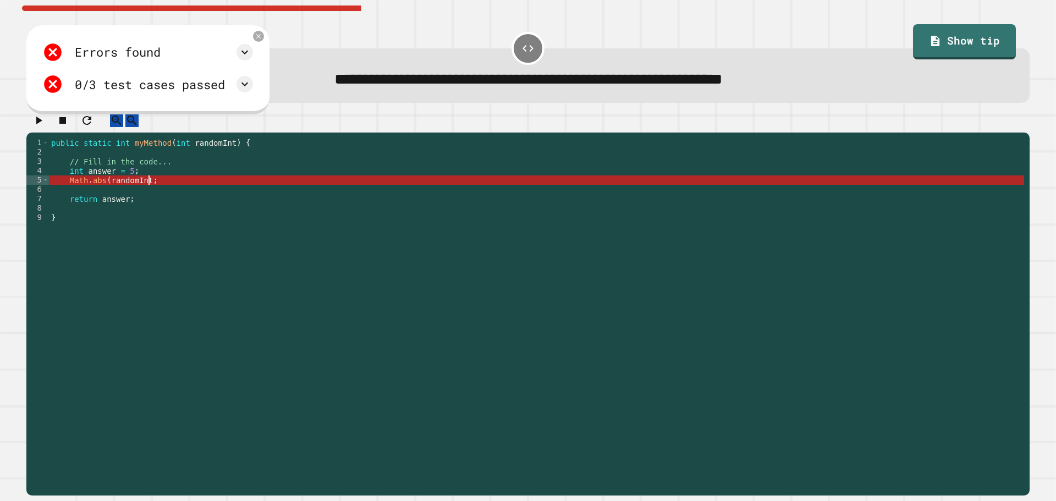
click at [155, 193] on div "public static int myMethod ( int randomInt ) { // Fill in the code... int answe…" at bounding box center [536, 306] width 975 height 337
click at [145, 189] on div "public static int myMethod ( int randomInt ) { // Fill in the code... int answe…" at bounding box center [536, 306] width 975 height 337
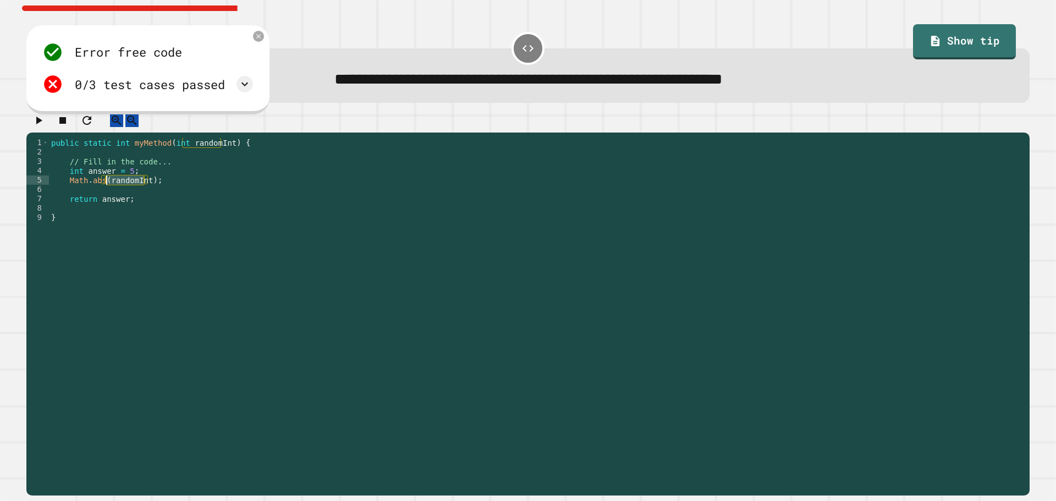
drag, startPoint x: 143, startPoint y: 191, endPoint x: 106, endPoint y: 188, distance: 37.5
click at [106, 188] on div "public static int myMethod ( int randomInt ) { // Fill in the code... int answe…" at bounding box center [536, 306] width 975 height 337
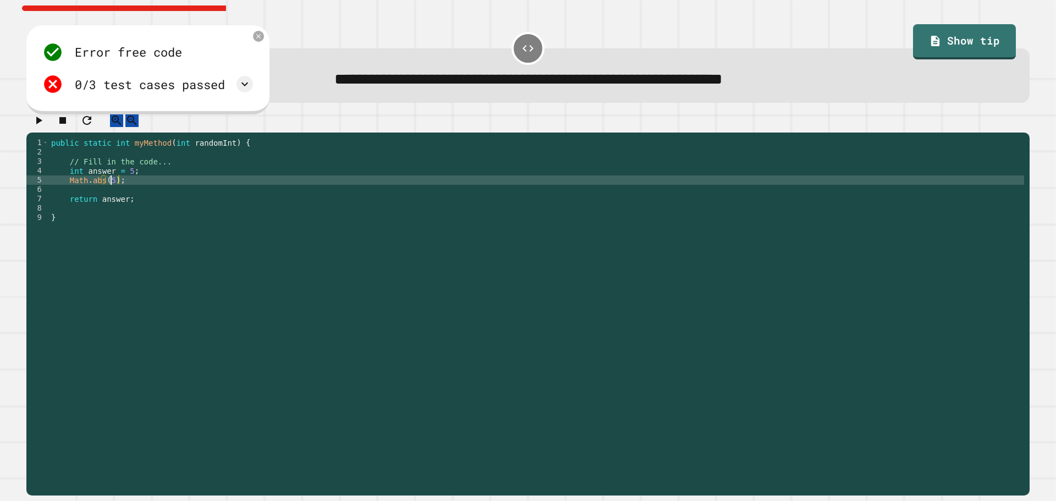
scroll to position [0, 4]
type textarea "**********"
click at [39, 133] on div at bounding box center [527, 122] width 1003 height 19
click at [38, 117] on button "button" at bounding box center [38, 120] width 13 height 14
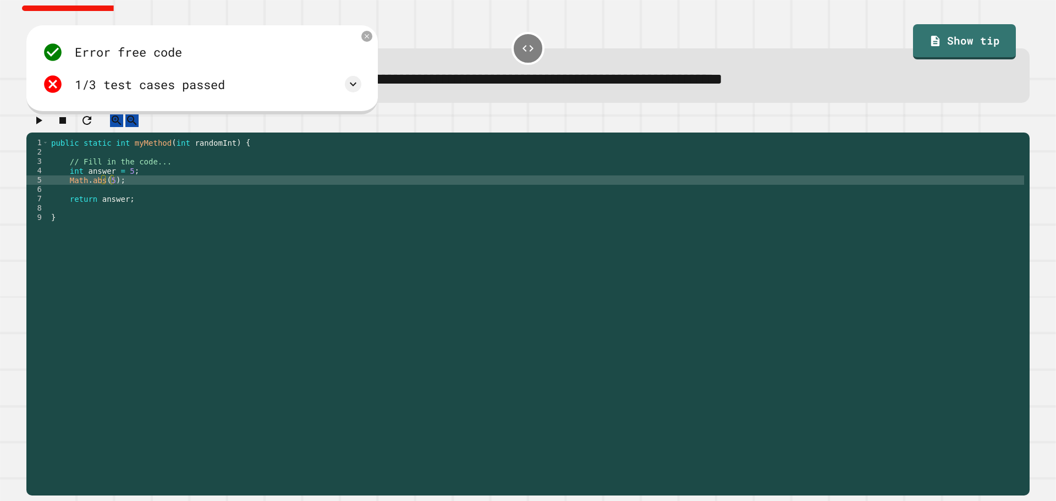
click at [108, 189] on div "public static int myMethod ( int randomInt ) { // Fill in the code... int answe…" at bounding box center [536, 306] width 975 height 337
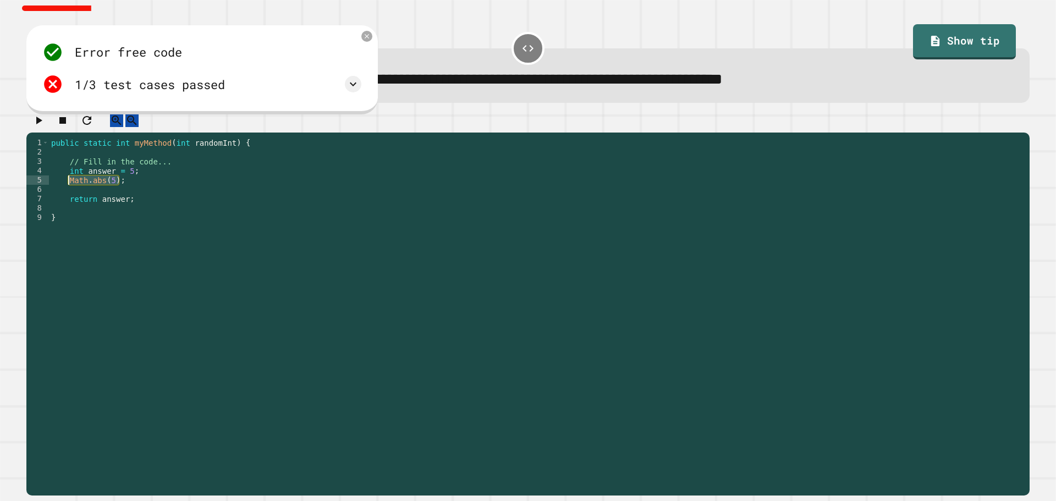
drag, startPoint x: 126, startPoint y: 194, endPoint x: 67, endPoint y: 195, distance: 58.9
click at [67, 195] on div "public static int myMethod ( int randomInt ) { // Fill in the code... int answe…" at bounding box center [536, 306] width 975 height 337
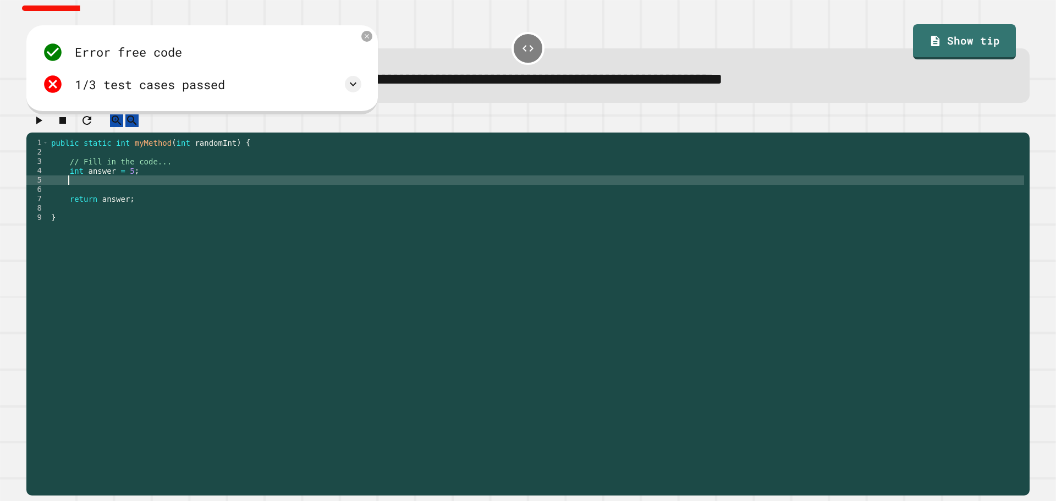
scroll to position [0, 1]
click at [134, 183] on div "public static int myMethod ( int randomInt ) { // Fill in the code... int answe…" at bounding box center [536, 306] width 975 height 337
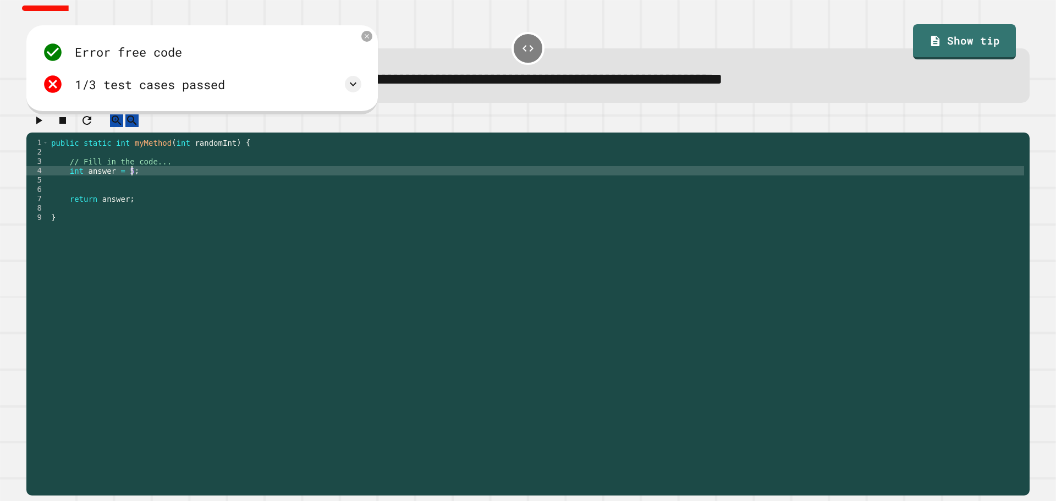
click at [56, 127] on div at bounding box center [527, 122] width 1003 height 19
click at [45, 127] on button "button" at bounding box center [38, 120] width 13 height 14
click at [167, 189] on div "public static int myMethod ( int randomInt ) { // Fill in the code... int answe…" at bounding box center [536, 306] width 975 height 337
click at [141, 183] on div "public static int myMethod ( int randomInt ) { // Fill in the code... int answe…" at bounding box center [536, 306] width 975 height 337
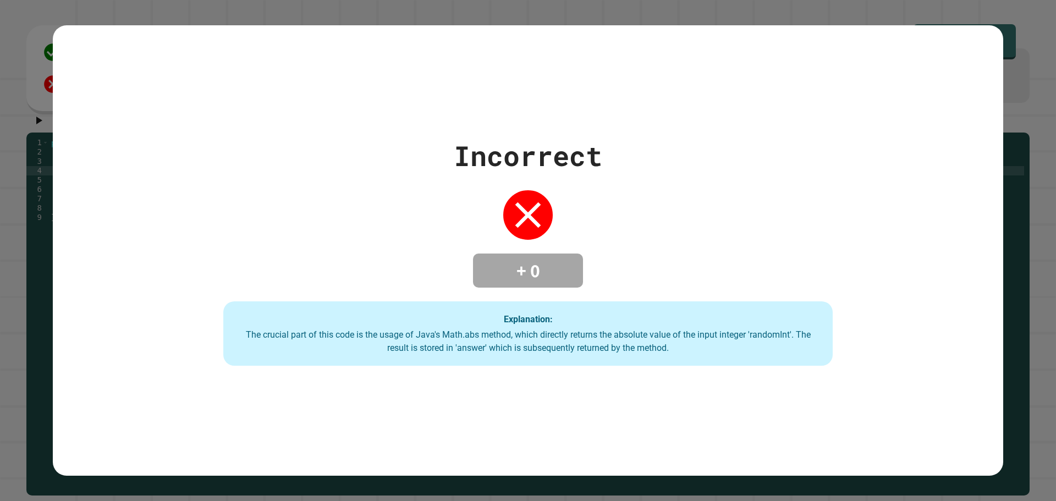
click at [345, 324] on div "Explanation: The crucial part of this code is the usage of Java's Math.abs meth…" at bounding box center [527, 333] width 609 height 65
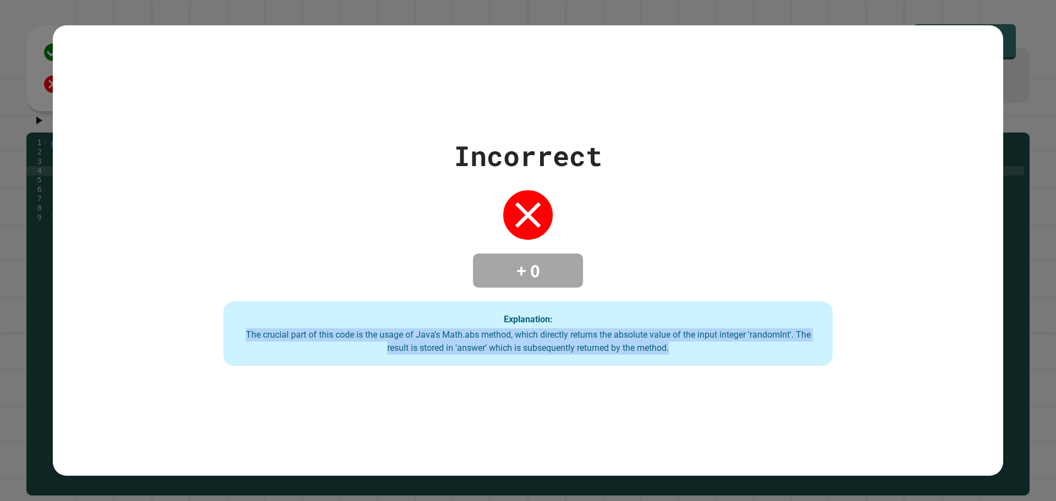
click at [345, 324] on div "Explanation: The crucial part of this code is the usage of Java's Math.abs meth…" at bounding box center [527, 333] width 609 height 65
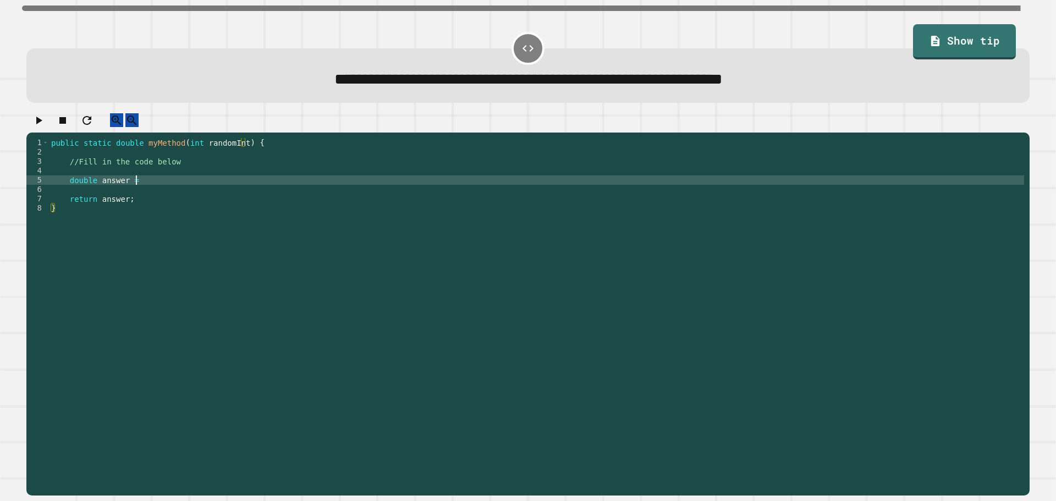
click at [162, 193] on div "public static double myMethod ( int randomInt ) { //Fill in the code below doub…" at bounding box center [536, 306] width 975 height 337
click at [236, 189] on div "public static double myMethod ( int randomInt ) { //Fill in the code below doub…" at bounding box center [536, 306] width 975 height 337
click at [45, 127] on icon "button" at bounding box center [38, 120] width 13 height 13
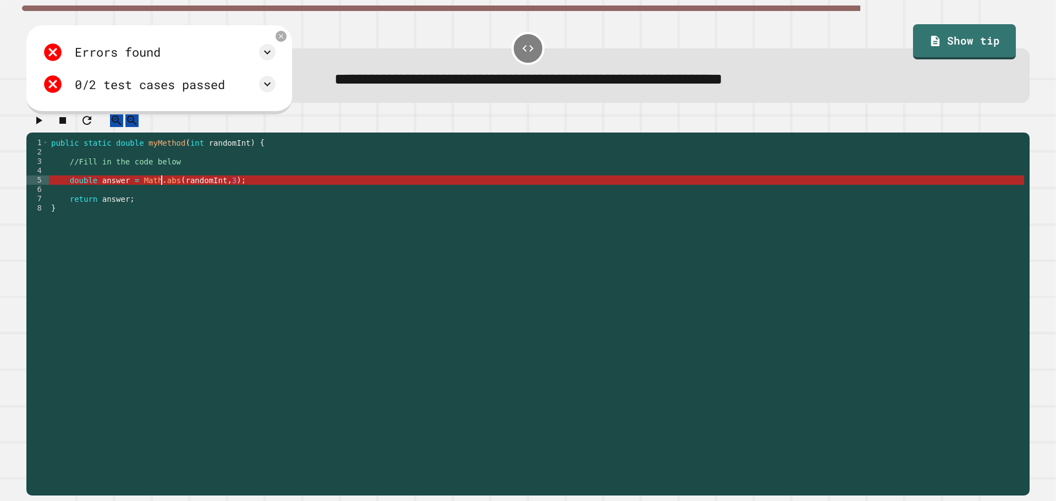
click at [160, 189] on div "public static double myMethod ( int randomInt ) { //Fill in the code below doub…" at bounding box center [536, 306] width 975 height 337
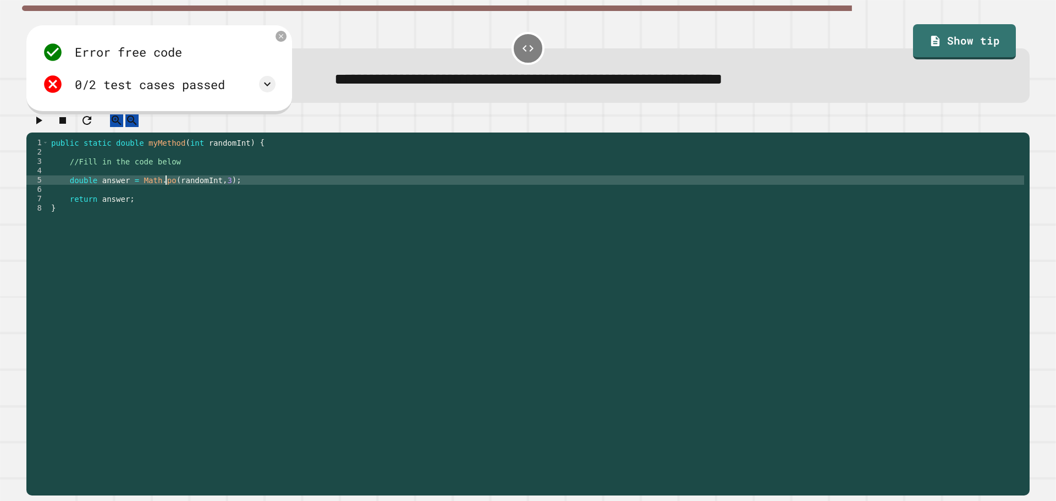
scroll to position [0, 8]
type textarea "**********"
click at [45, 127] on icon "button" at bounding box center [38, 120] width 13 height 13
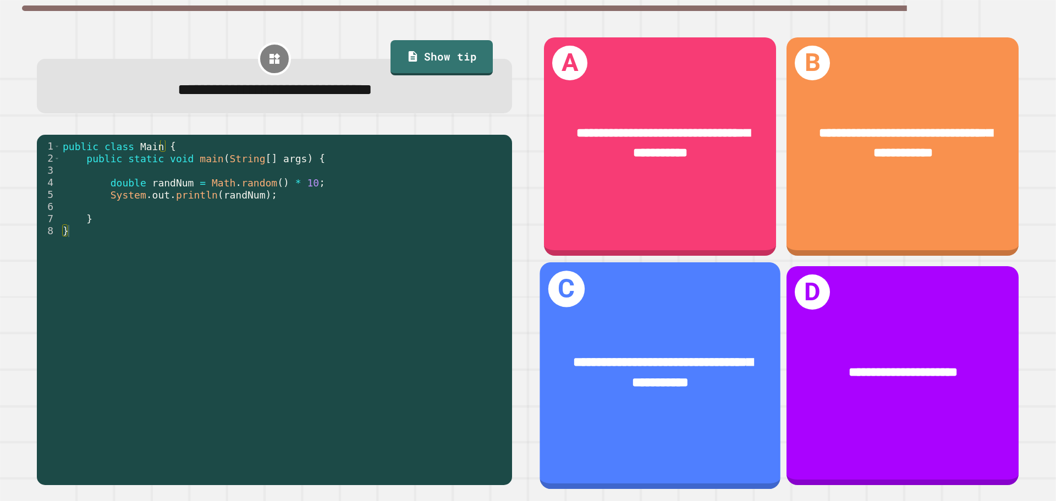
click at [713, 326] on div "**********" at bounding box center [659, 372] width 241 height 93
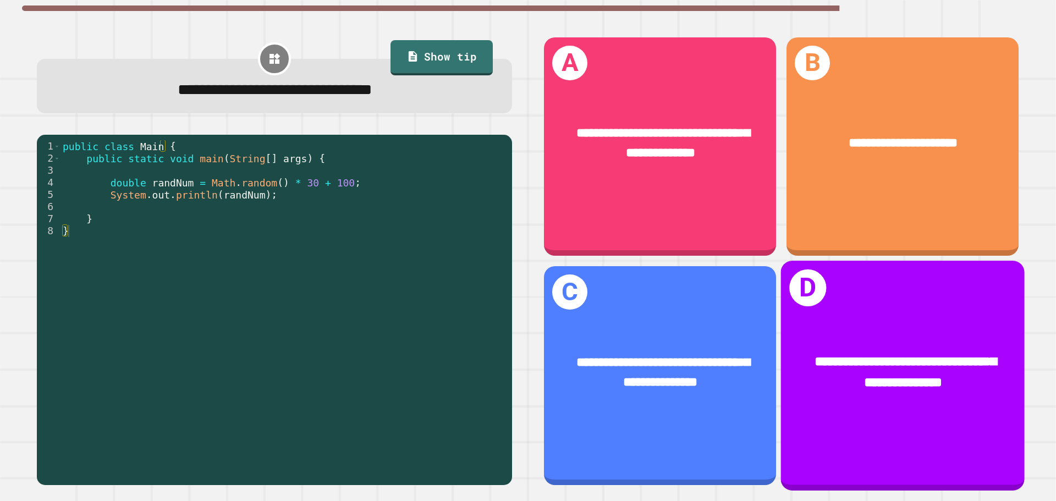
click at [855, 397] on div "**********" at bounding box center [903, 373] width 244 height 95
